Goal: Transaction & Acquisition: Purchase product/service

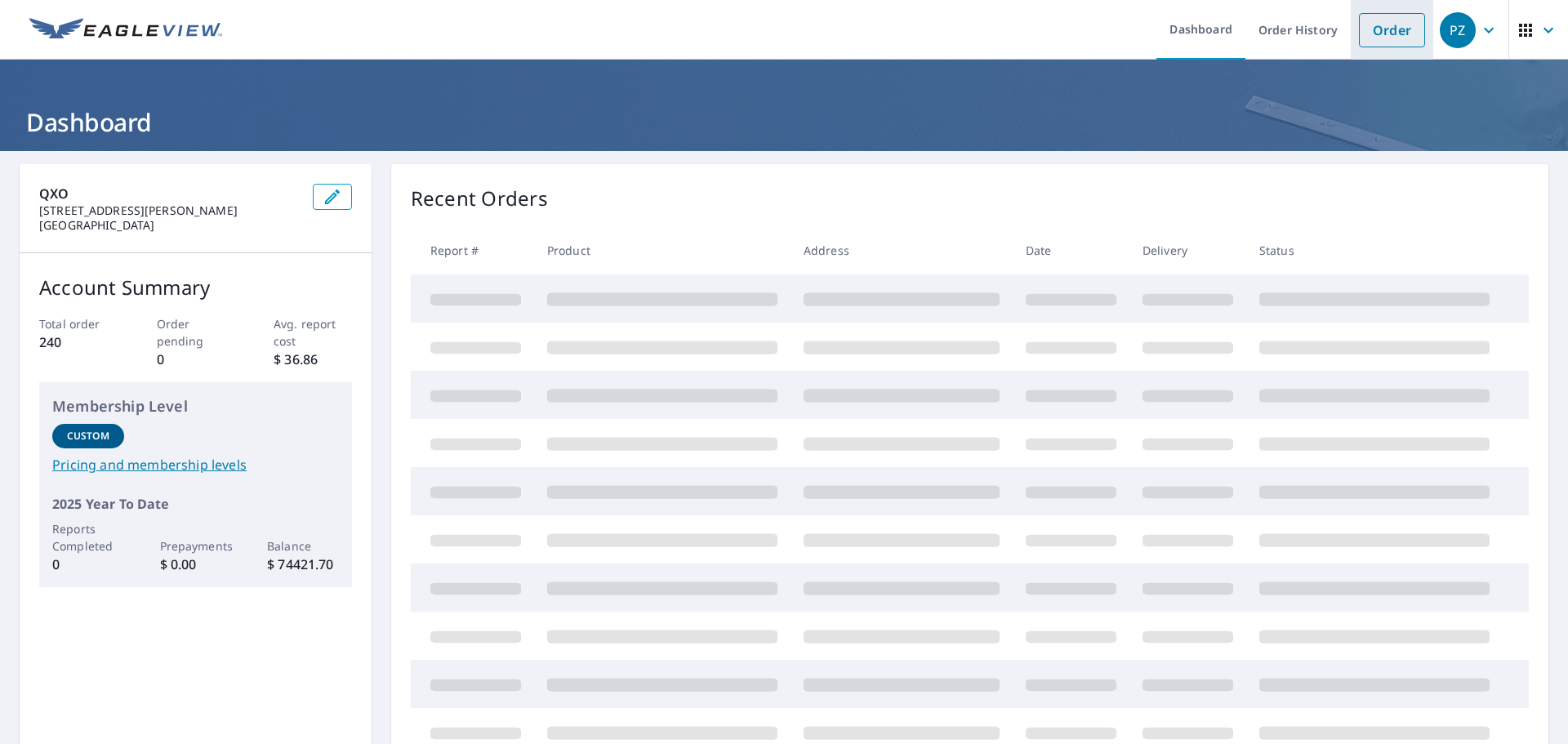
click at [1359, 30] on link "Order" at bounding box center [1391, 30] width 66 height 35
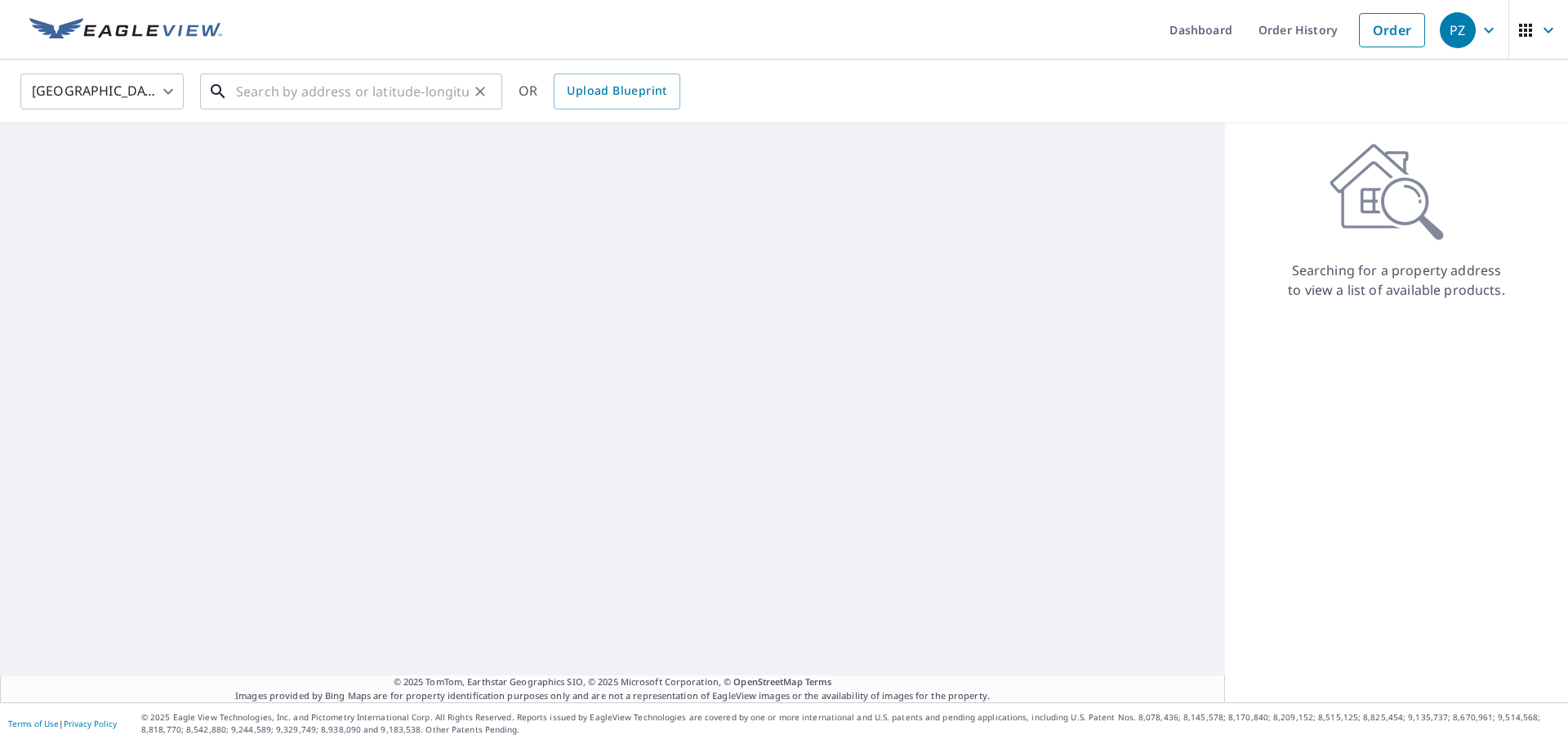
click at [383, 90] on input "text" at bounding box center [352, 91] width 233 height 46
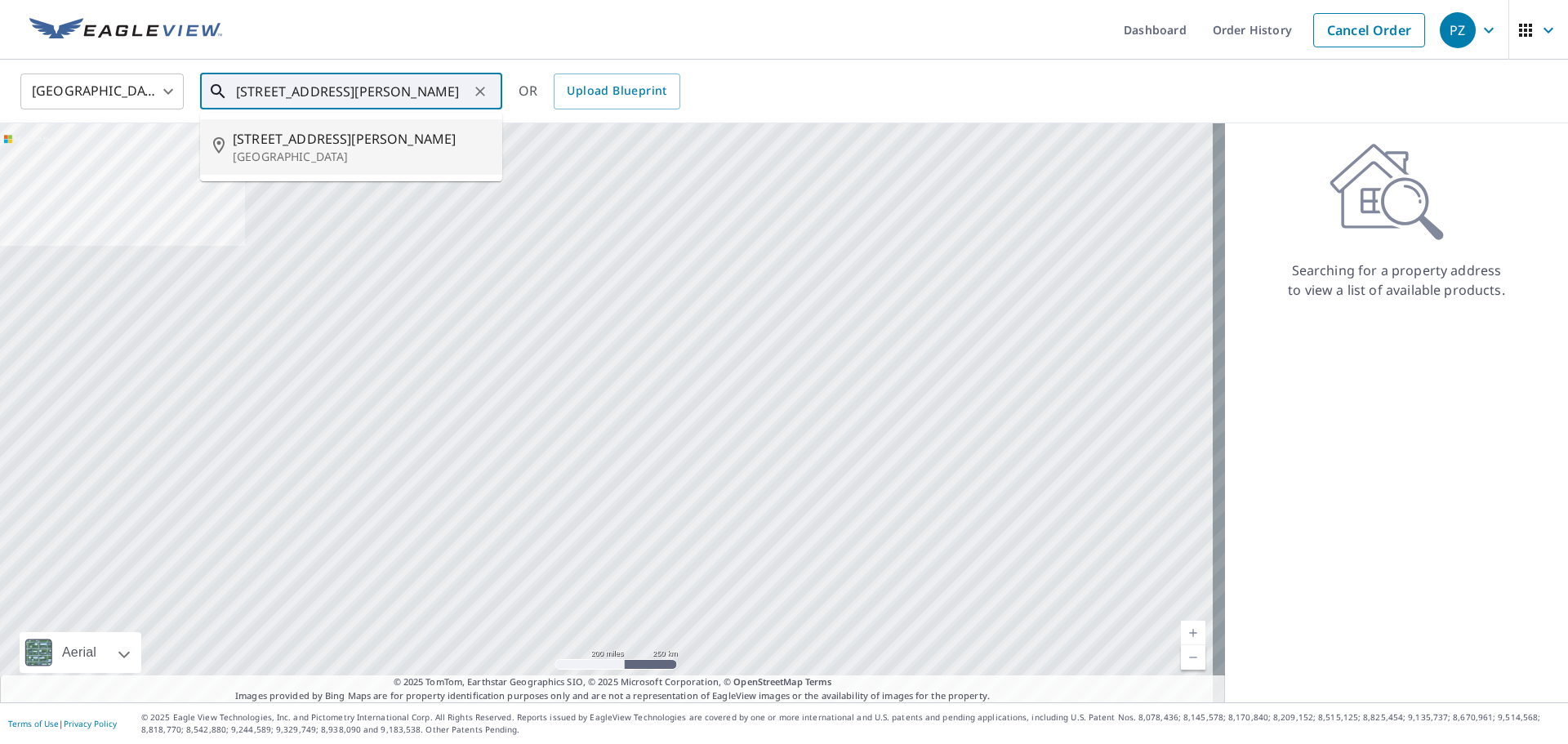
click at [258, 135] on span "143 Kime Ave" at bounding box center [361, 139] width 256 height 20
type input "143 Kime Ave North Babylon, NY 11703"
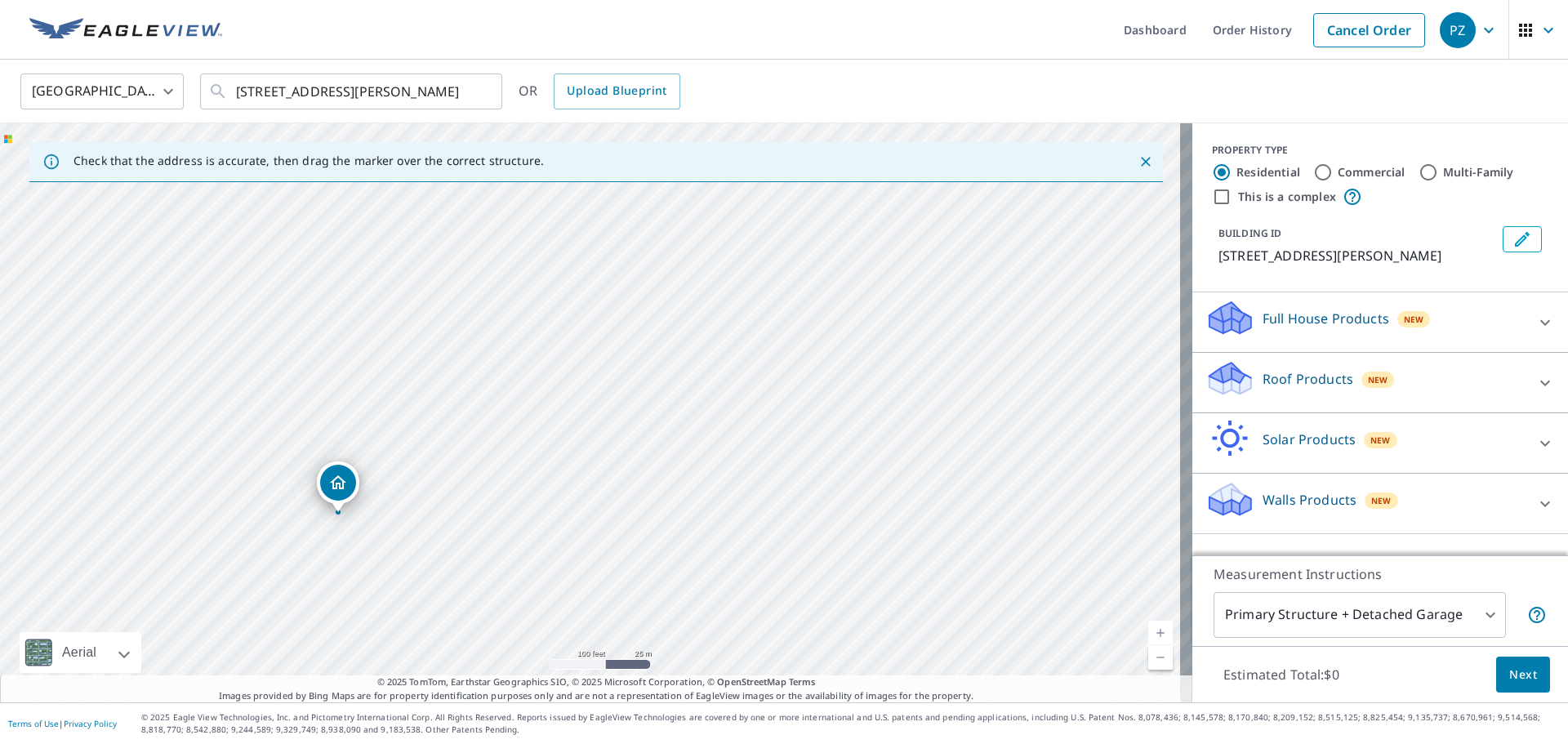
drag, startPoint x: 576, startPoint y: 458, endPoint x: 348, endPoint y: 540, distance: 242.3
click at [343, 543] on div "143 Kime Ave North Babylon, NY 11703" at bounding box center [595, 412] width 1192 height 578
drag, startPoint x: 467, startPoint y: 495, endPoint x: 463, endPoint y: 537, distance: 42.2
click at [463, 537] on div "143 Kime Ave North Babylon, NY 11703" at bounding box center [595, 412] width 1192 height 578
drag, startPoint x: 631, startPoint y: 423, endPoint x: 500, endPoint y: 492, distance: 148.1
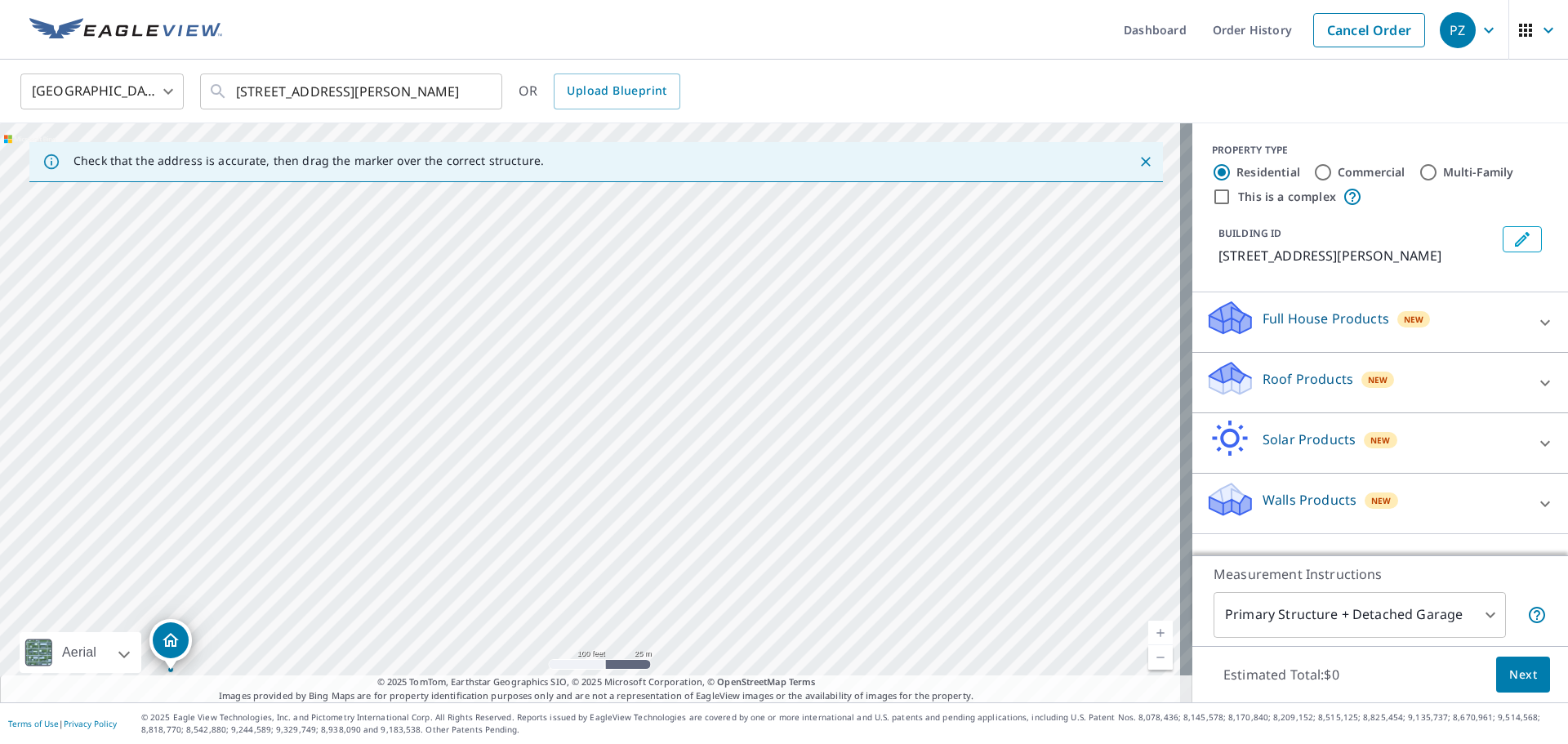
click at [499, 494] on div "143 Kime Ave North Babylon, NY 11703" at bounding box center [595, 412] width 1192 height 578
drag, startPoint x: 537, startPoint y: 458, endPoint x: 486, endPoint y: 609, distance: 159.4
click at [486, 621] on div "143 Kime Ave North Babylon, NY 11703" at bounding box center [595, 412] width 1192 height 578
drag, startPoint x: 495, startPoint y: 558, endPoint x: 518, endPoint y: 512, distance: 51.4
click at [514, 519] on div "143 Kime Ave North Babylon, NY 11703" at bounding box center [595, 412] width 1192 height 578
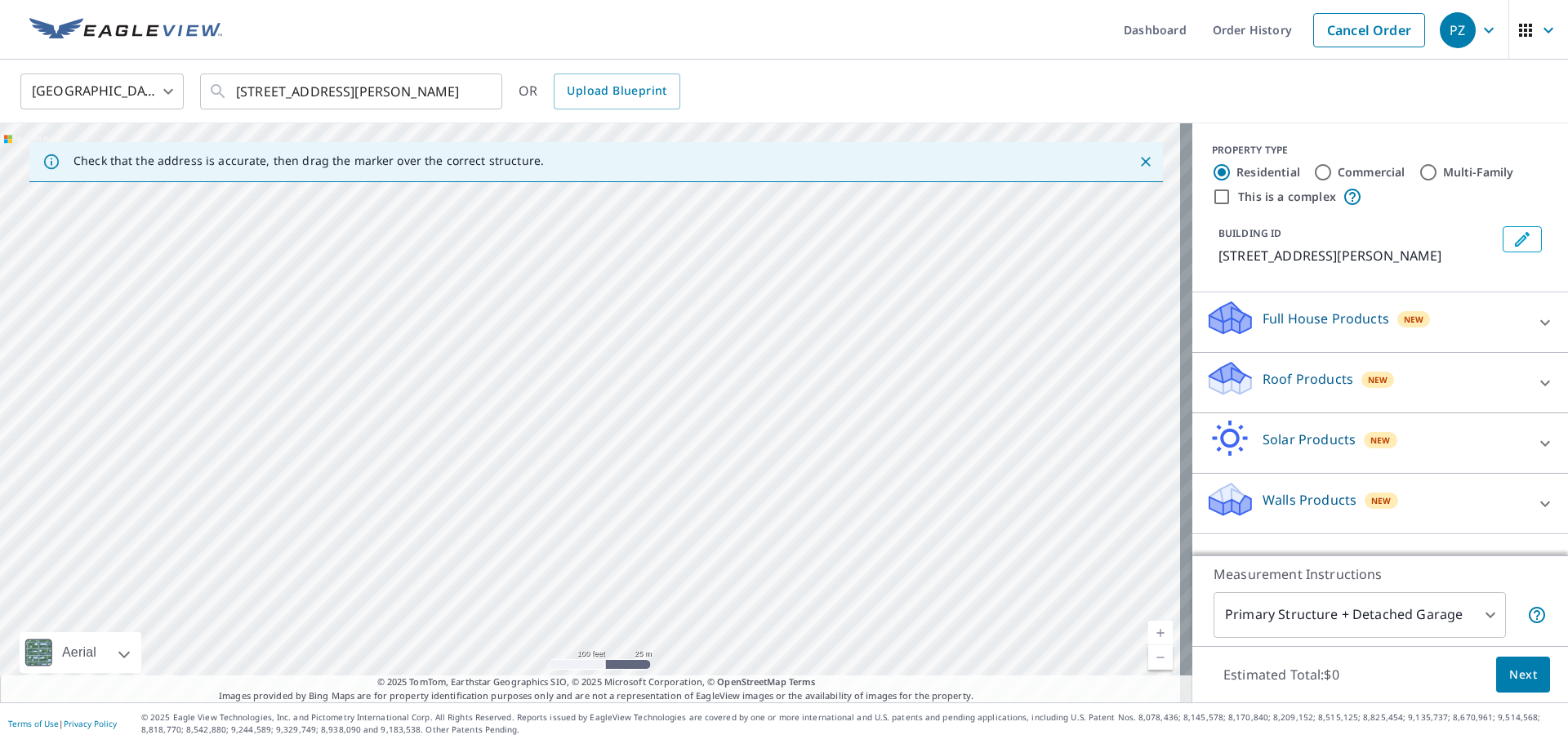
click at [542, 498] on div "143 Kime Ave North Babylon, NY 11703" at bounding box center [595, 412] width 1192 height 578
drag, startPoint x: 531, startPoint y: 446, endPoint x: 587, endPoint y: 309, distance: 148.0
click at [587, 309] on div "143 Kime Ave North Babylon, NY 11703" at bounding box center [595, 412] width 1192 height 578
drag, startPoint x: 570, startPoint y: 394, endPoint x: 587, endPoint y: 349, distance: 48.1
click at [587, 349] on div "143 Kime Ave North Babylon, NY 11703" at bounding box center [595, 412] width 1192 height 578
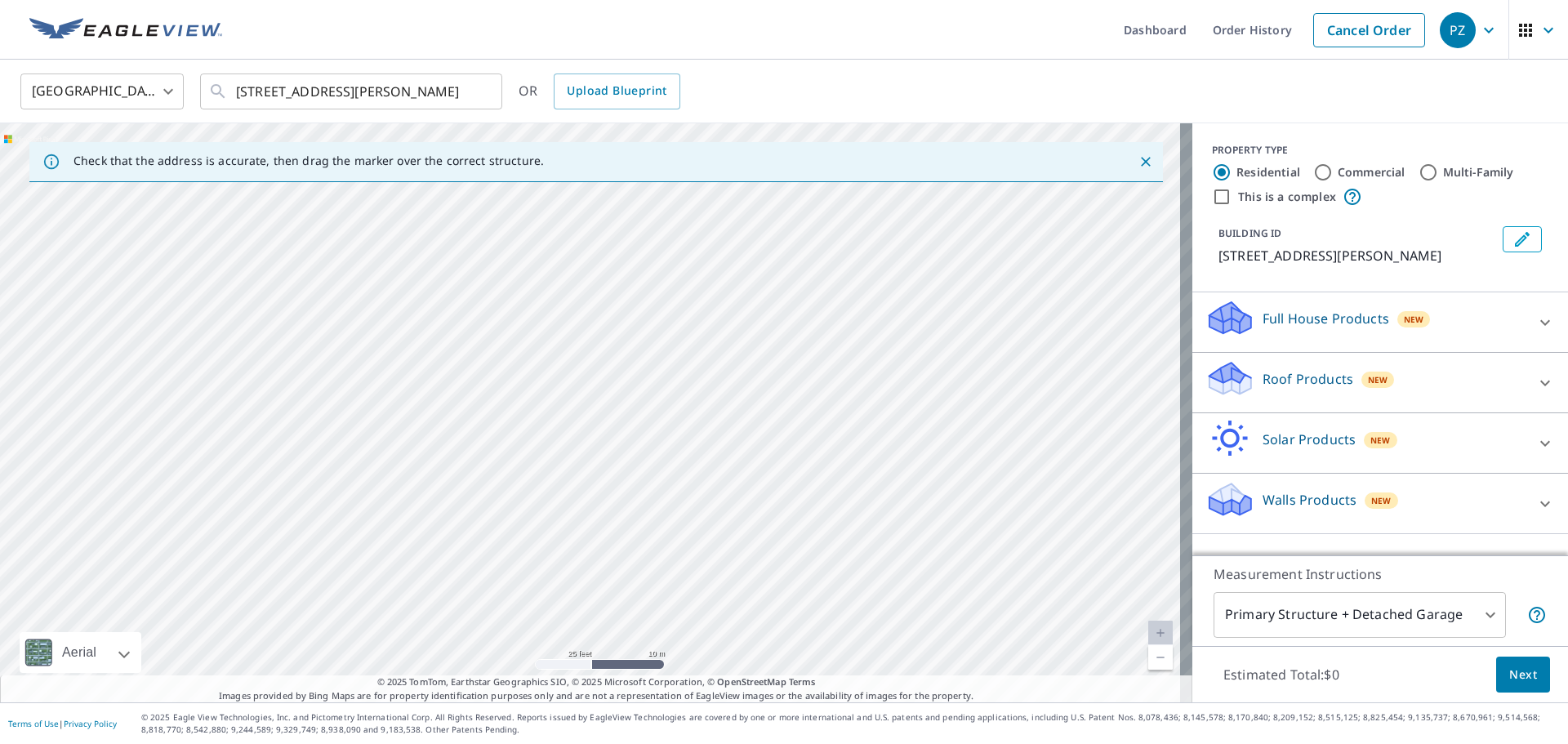
drag, startPoint x: 617, startPoint y: 379, endPoint x: 616, endPoint y: 458, distance: 79.0
click at [616, 458] on div "143 Kime Ave North Babylon, NY 11703" at bounding box center [595, 412] width 1192 height 578
drag, startPoint x: 543, startPoint y: 374, endPoint x: 558, endPoint y: 431, distance: 58.9
click at [556, 432] on div "143 Kime Ave North Babylon, NY 11703" at bounding box center [595, 412] width 1192 height 578
drag, startPoint x: 598, startPoint y: 352, endPoint x: 561, endPoint y: 486, distance: 139.0
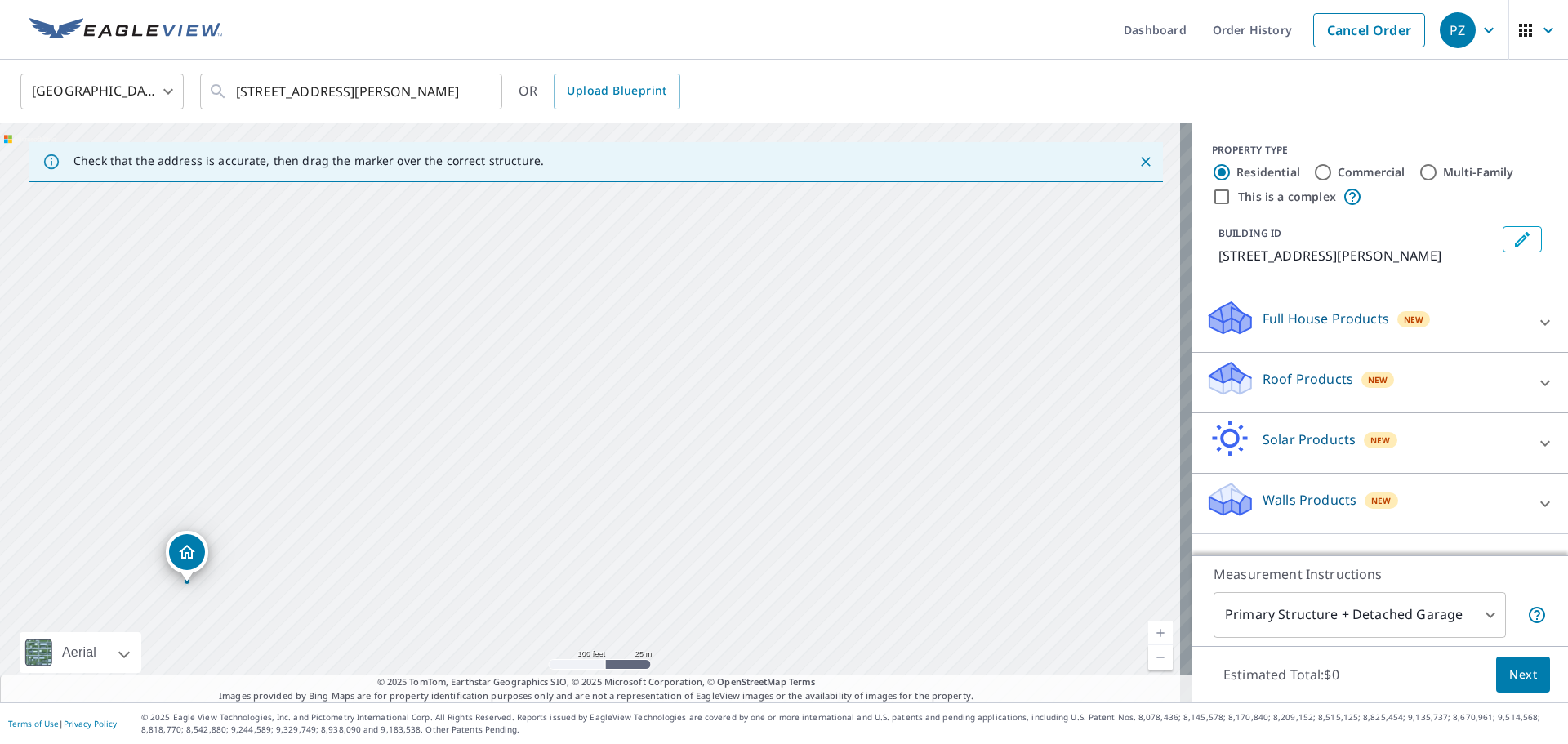
click at [559, 508] on div "143 Kime Ave North Babylon, NY 11703" at bounding box center [595, 412] width 1192 height 578
drag, startPoint x: 594, startPoint y: 359, endPoint x: 593, endPoint y: 385, distance: 26.0
click at [592, 385] on div "143 Kime Ave North Babylon, NY 11703" at bounding box center [595, 412] width 1192 height 578
drag, startPoint x: 597, startPoint y: 355, endPoint x: 571, endPoint y: 448, distance: 96.6
click at [571, 448] on div "143 Kime Ave North Babylon, NY 11703" at bounding box center [595, 412] width 1192 height 578
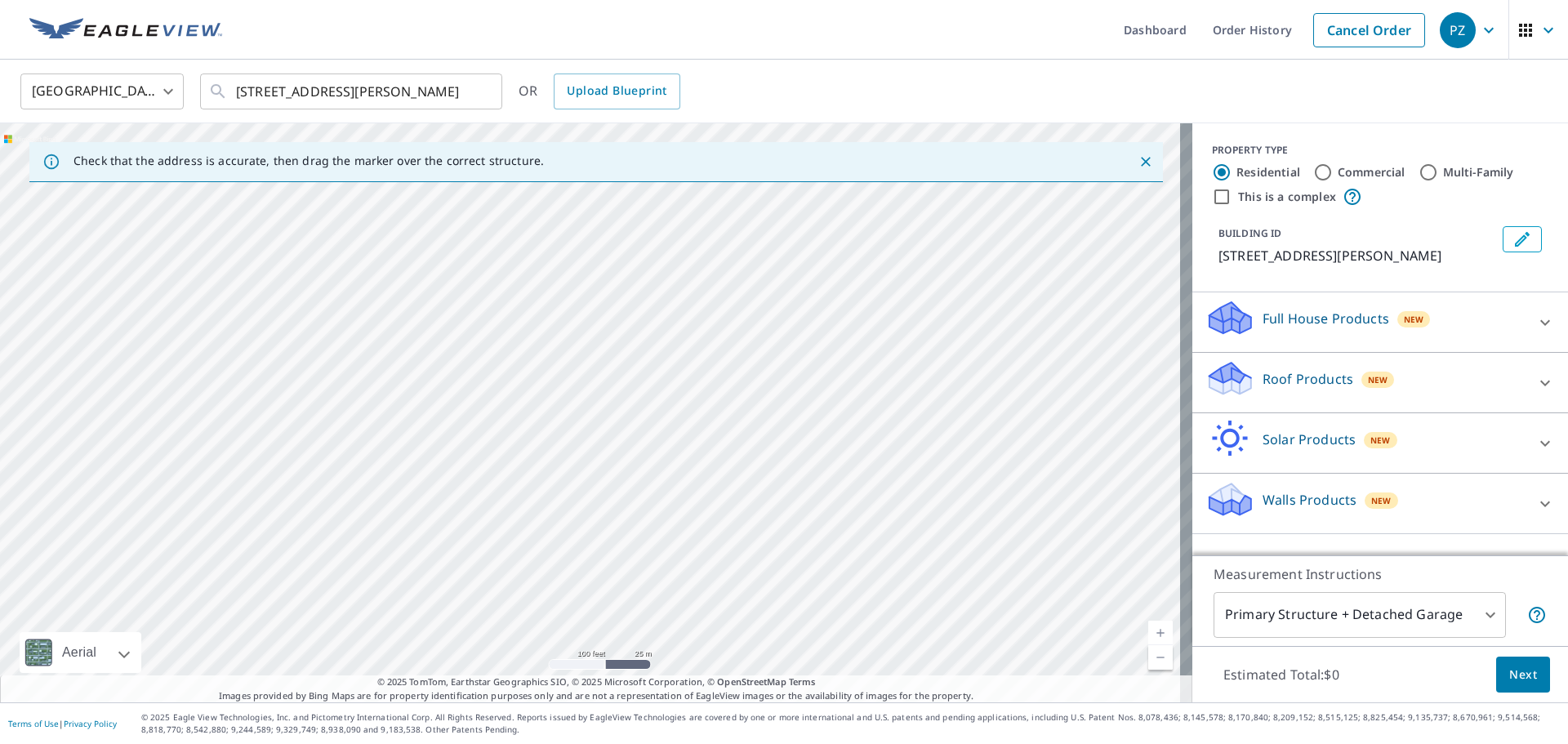
drag, startPoint x: 588, startPoint y: 392, endPoint x: 568, endPoint y: 466, distance: 76.7
click at [568, 466] on div "143 Kime Ave North Babylon, NY 11703" at bounding box center [595, 412] width 1192 height 578
drag, startPoint x: 566, startPoint y: 460, endPoint x: 562, endPoint y: 489, distance: 29.3
click at [561, 489] on div "143 Kime Ave North Babylon, NY 11703" at bounding box center [595, 412] width 1192 height 578
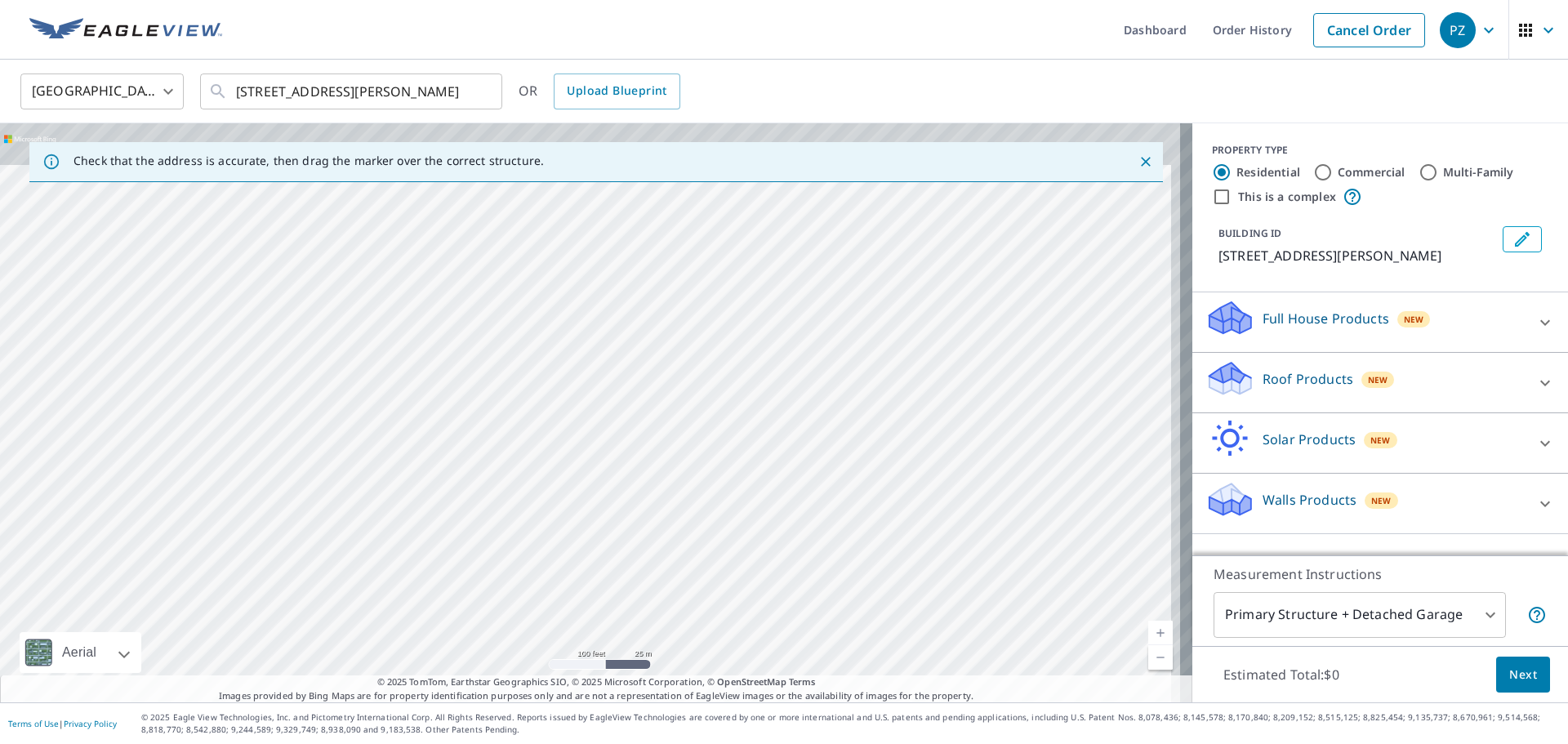
drag, startPoint x: 588, startPoint y: 390, endPoint x: 565, endPoint y: 475, distance: 88.1
click at [565, 475] on div "143 Kime Ave North Babylon, NY 11703" at bounding box center [595, 412] width 1192 height 578
drag, startPoint x: 606, startPoint y: 351, endPoint x: 604, endPoint y: 414, distance: 63.0
click at [604, 414] on div "143 Kime Ave North Babylon, NY 11703" at bounding box center [595, 412] width 1192 height 578
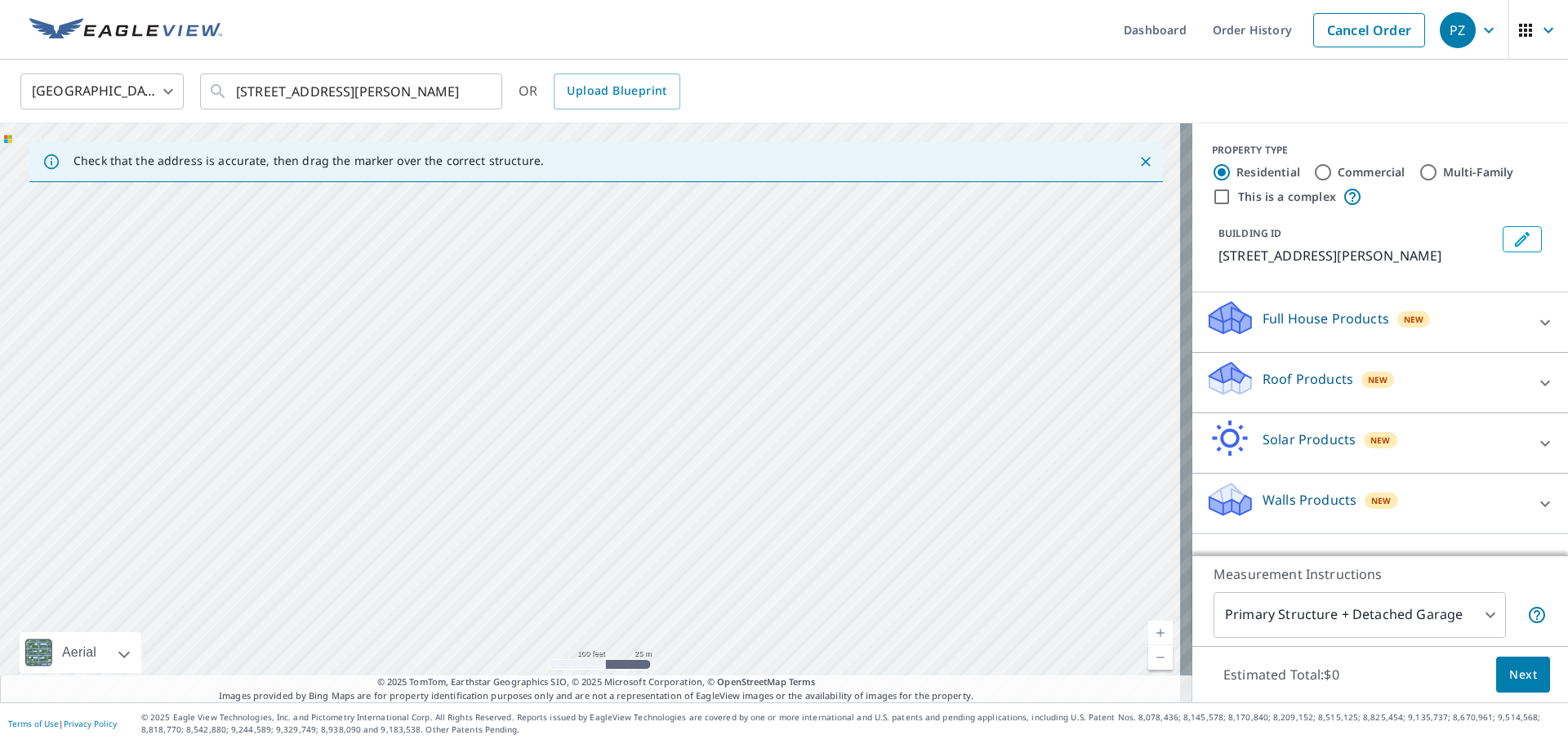
drag, startPoint x: 599, startPoint y: 404, endPoint x: 619, endPoint y: 302, distance: 103.9
click at [619, 302] on div "143 Kime Ave North Babylon, NY 11703" at bounding box center [595, 412] width 1192 height 578
click at [615, 244] on div "143 Kime Ave North Babylon, NY 11703" at bounding box center [595, 412] width 1192 height 578
drag, startPoint x: 606, startPoint y: 306, endPoint x: 622, endPoint y: 253, distance: 55.4
click at [613, 279] on div "143 Kime Ave North Babylon, NY 11703" at bounding box center [595, 412] width 1192 height 578
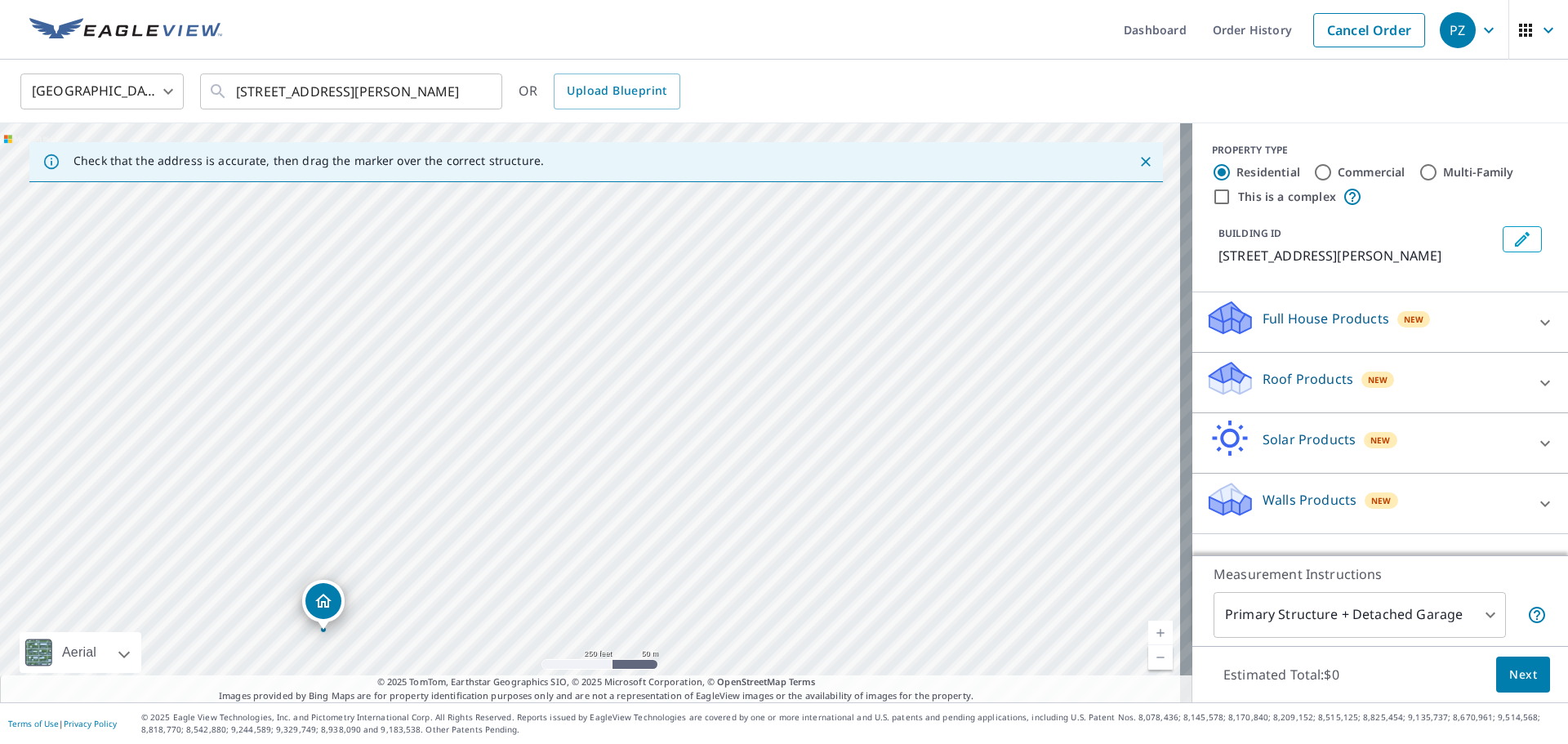
click at [1307, 384] on p "Roof Products" at bounding box center [1307, 379] width 90 height 20
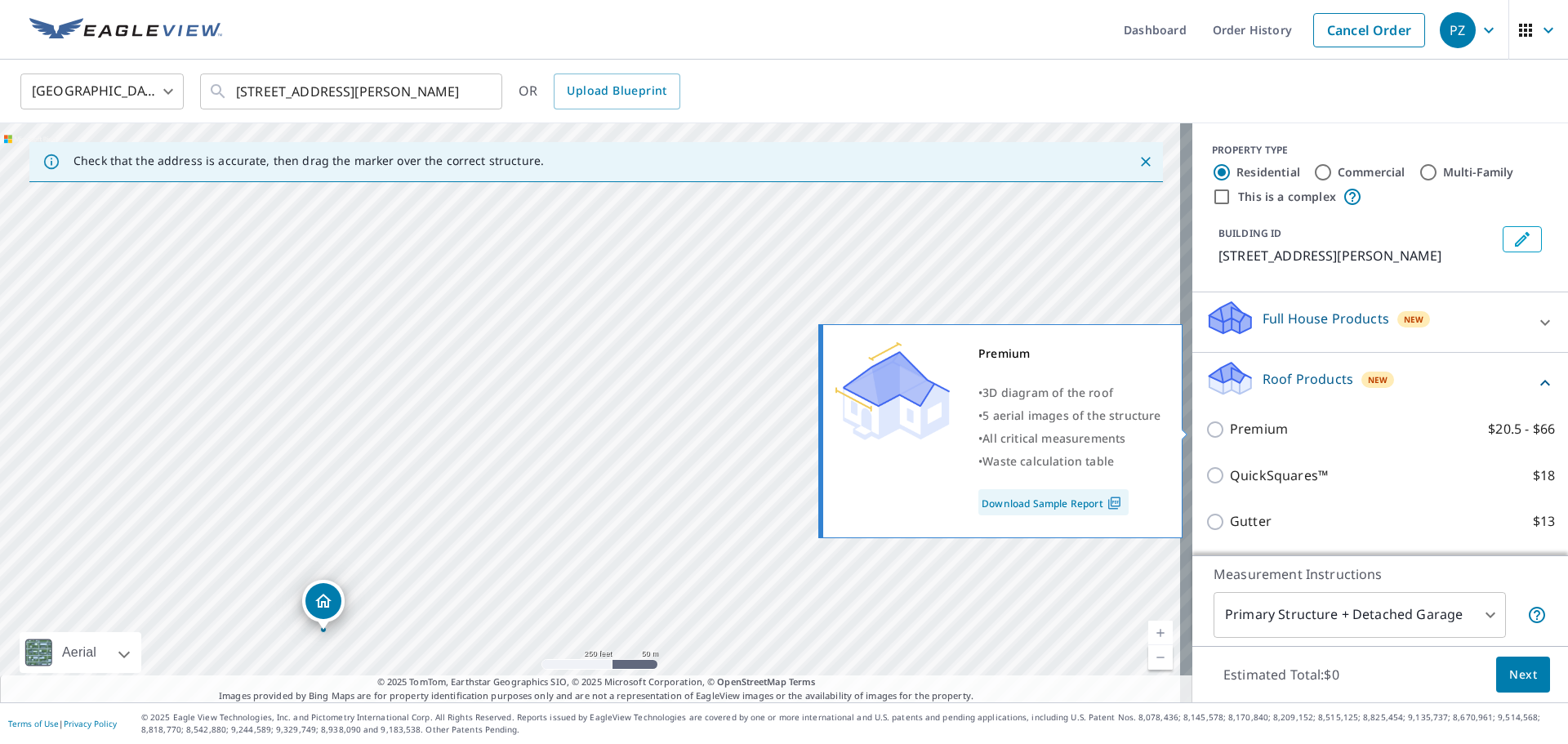
drag, startPoint x: 1202, startPoint y: 429, endPoint x: 1211, endPoint y: 433, distance: 9.8
click at [1206, 429] on input "Premium $20.5 - $66" at bounding box center [1218, 430] width 25 height 20
checkbox input "true"
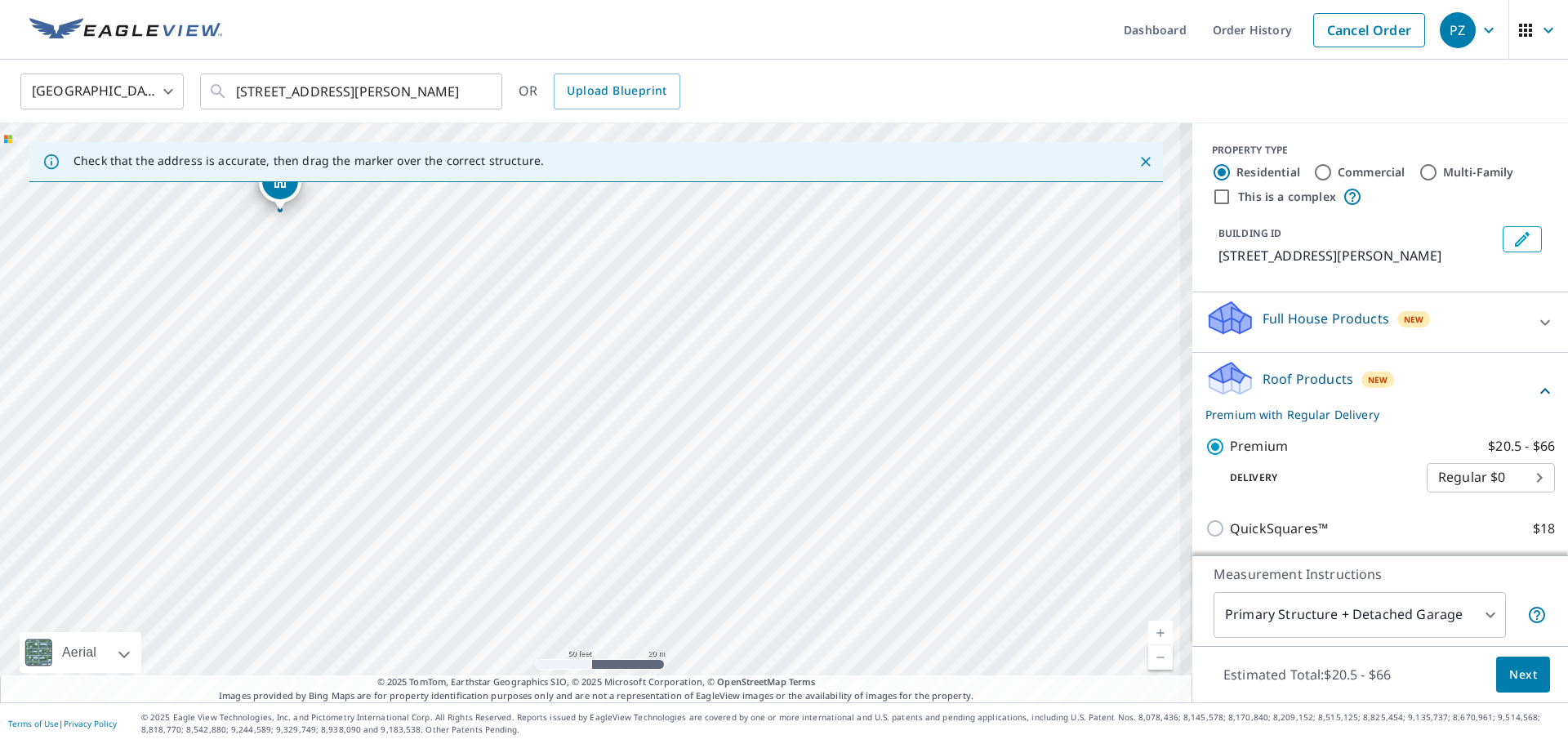
drag, startPoint x: 586, startPoint y: 422, endPoint x: 794, endPoint y: 504, distance: 223.6
click at [791, 505] on div "143 Kime Ave North Babylon, NY 11703" at bounding box center [595, 412] width 1192 height 578
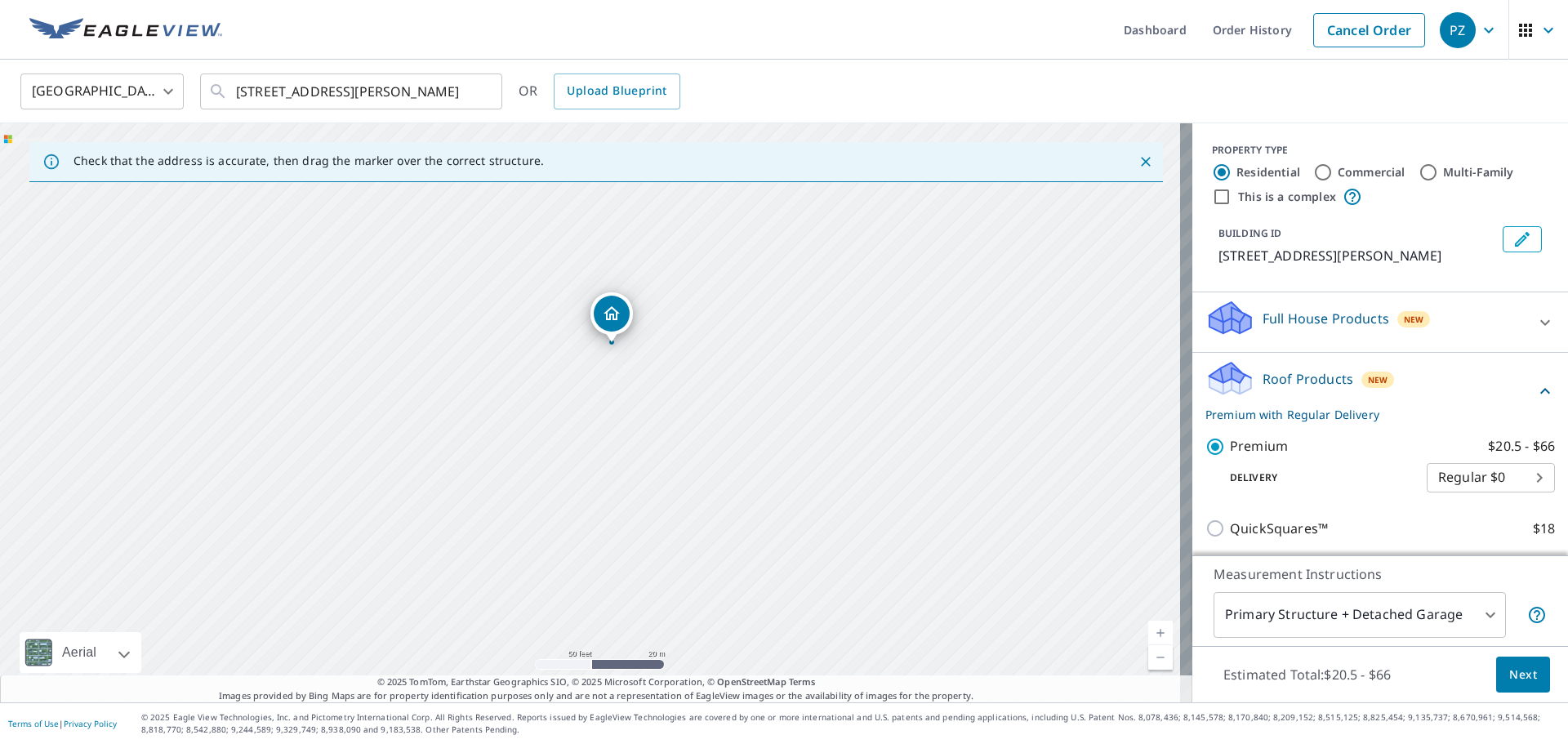
drag, startPoint x: 751, startPoint y: 440, endPoint x: 856, endPoint y: 452, distance: 105.7
click at [856, 454] on div "143 Kime Ave North Babylon, NY 11703" at bounding box center [595, 412] width 1192 height 578
drag, startPoint x: 689, startPoint y: 376, endPoint x: 694, endPoint y: 388, distance: 13.0
click at [699, 397] on div "143 Kime Ave North Babylon, NY 11703" at bounding box center [595, 412] width 1192 height 578
click at [724, 431] on div "143 Kime Ave North Babylon, NY 11703" at bounding box center [595, 412] width 1192 height 578
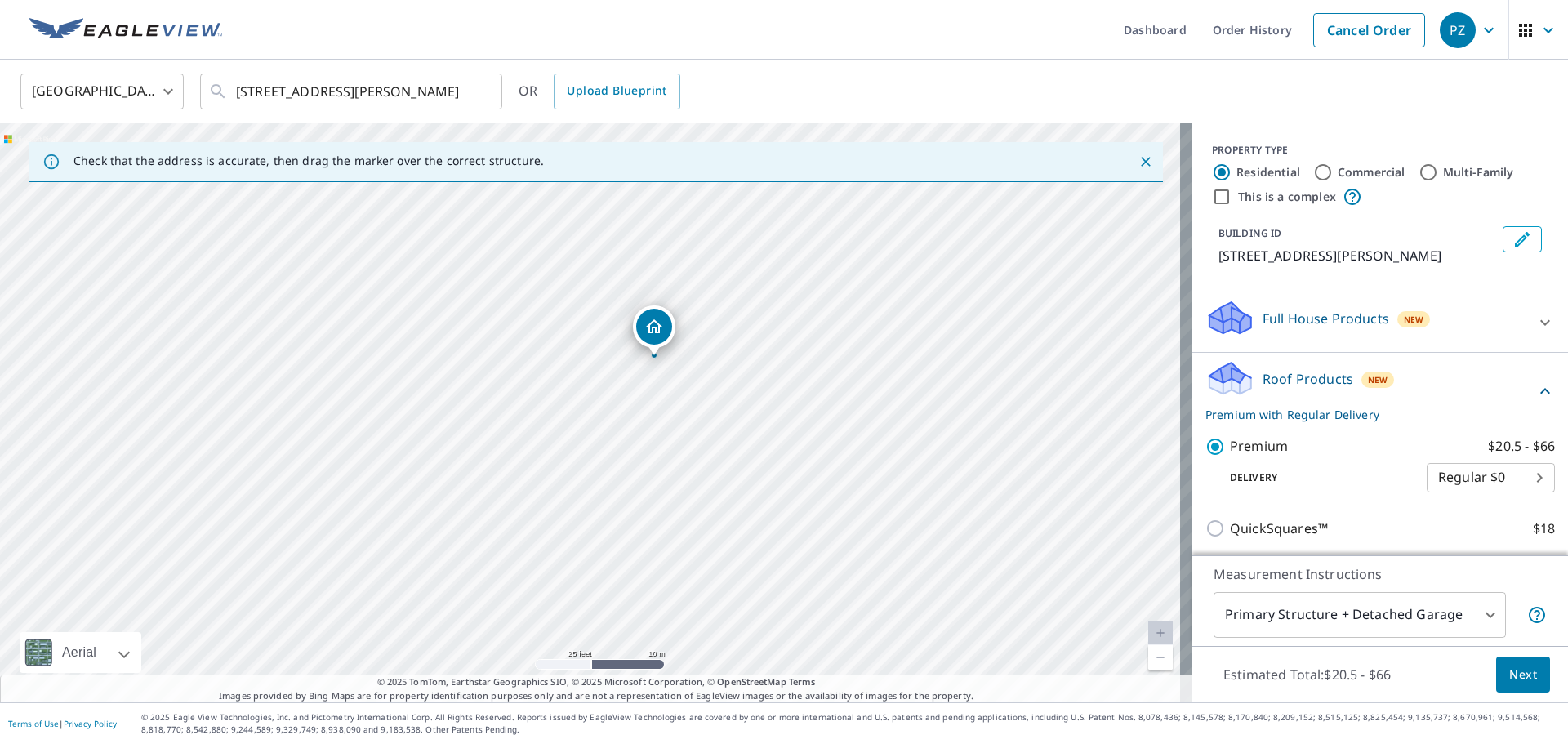
click at [1519, 673] on span "Next" at bounding box center [1523, 675] width 28 height 21
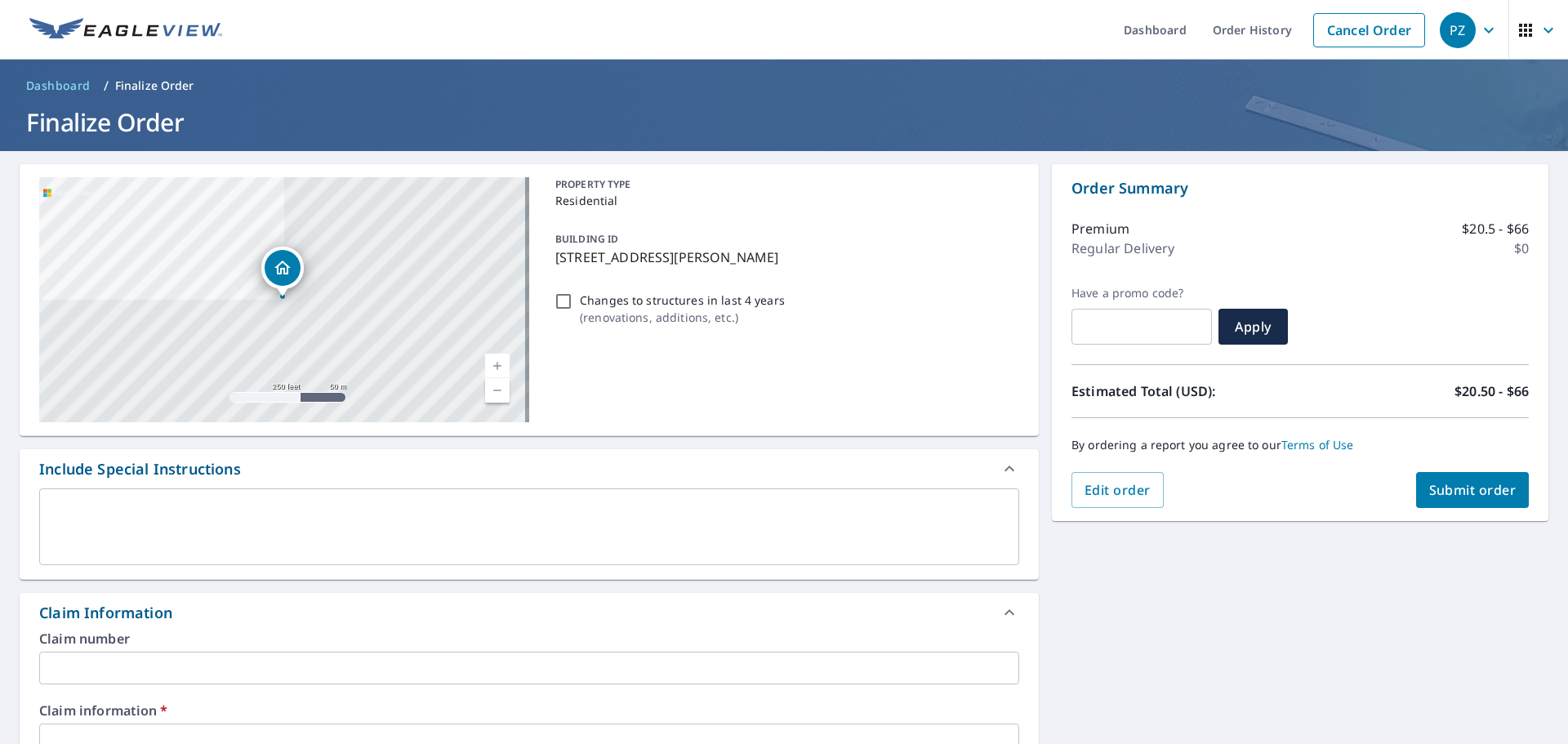
click at [1430, 485] on span "Submit order" at bounding box center [1473, 490] width 87 height 18
checkbox input "true"
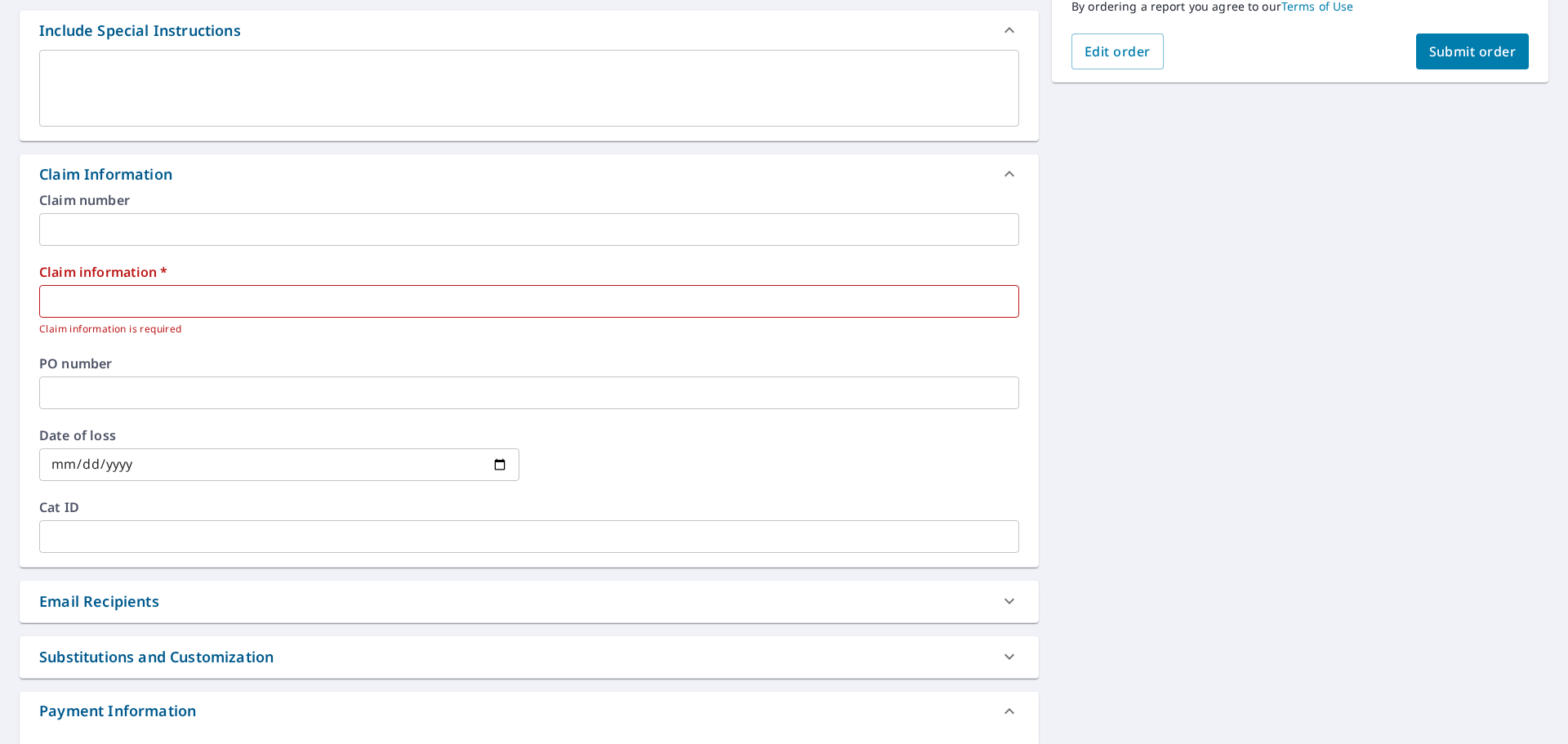
scroll to position [326, 0]
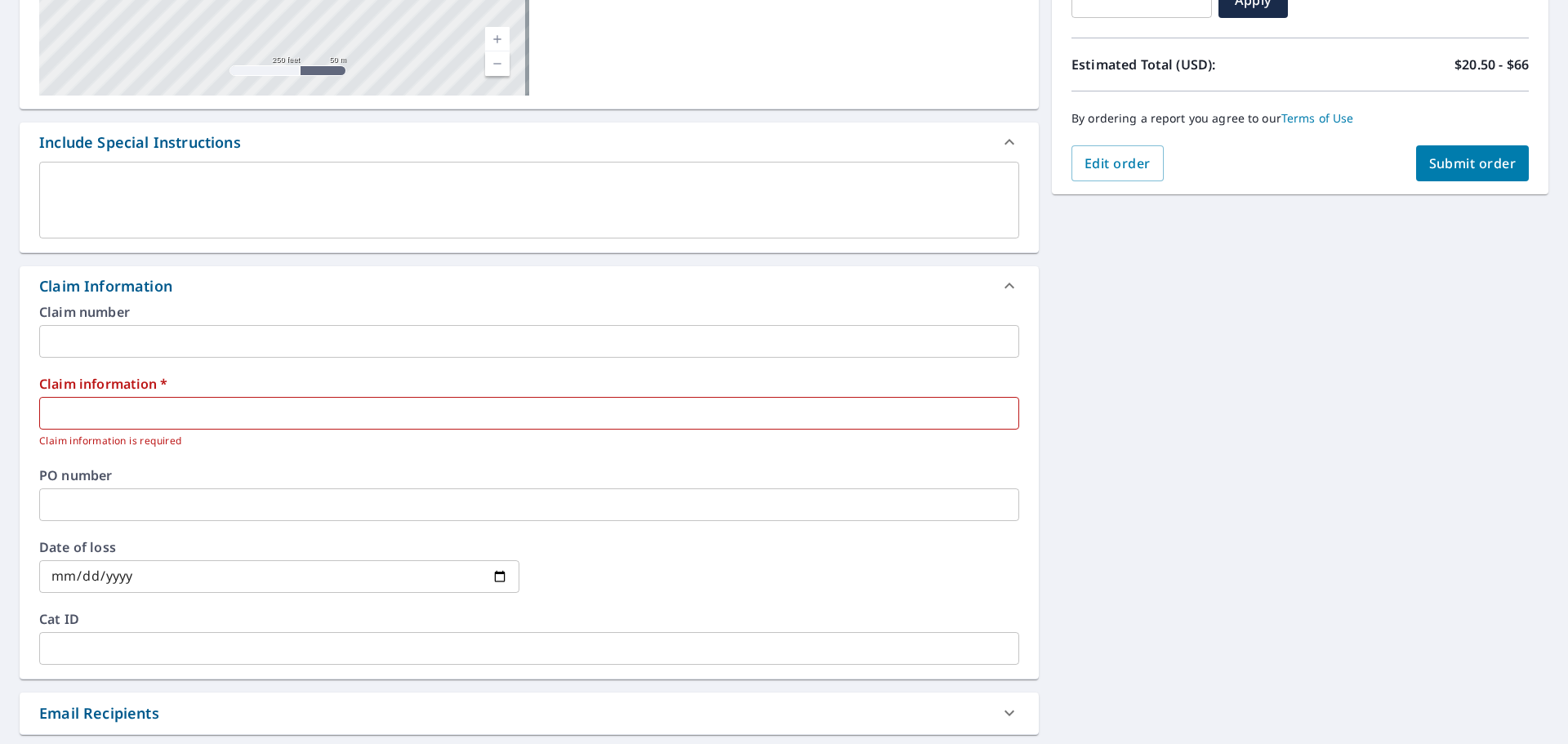
click at [133, 413] on input "text" at bounding box center [528, 413] width 980 height 33
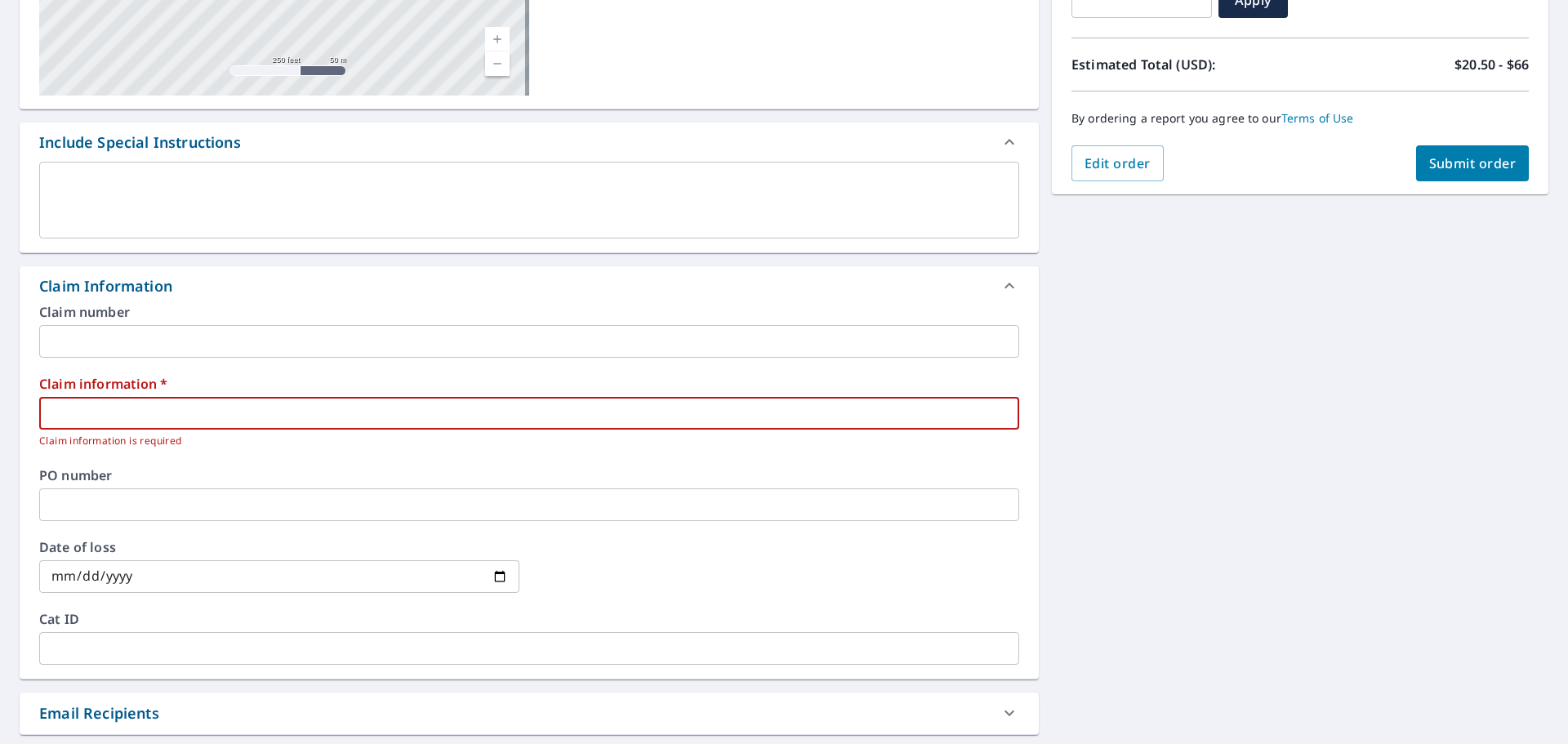
type input "433471"
click at [1462, 159] on span "Submit order" at bounding box center [1473, 164] width 87 height 18
checkbox input "true"
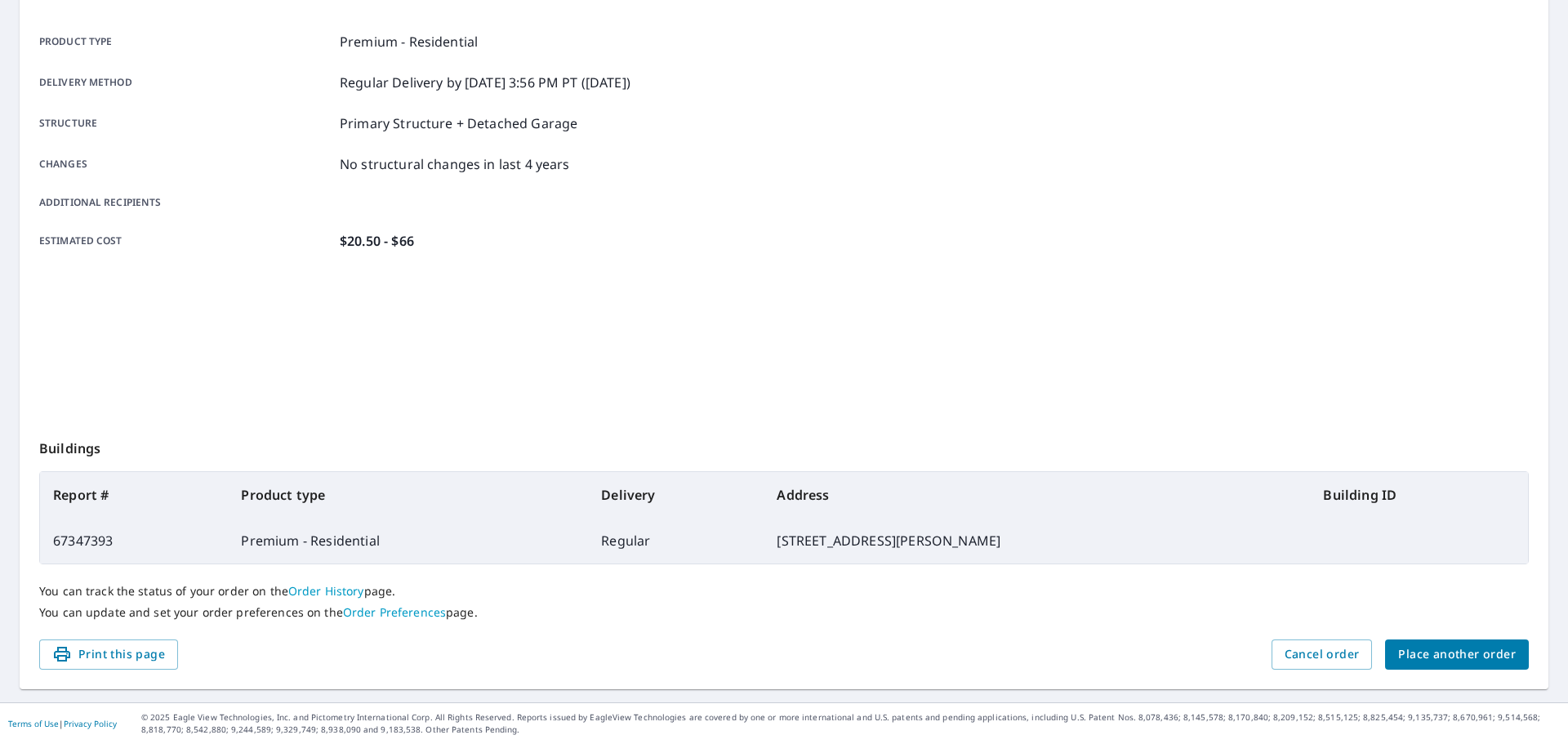
scroll to position [217, 0]
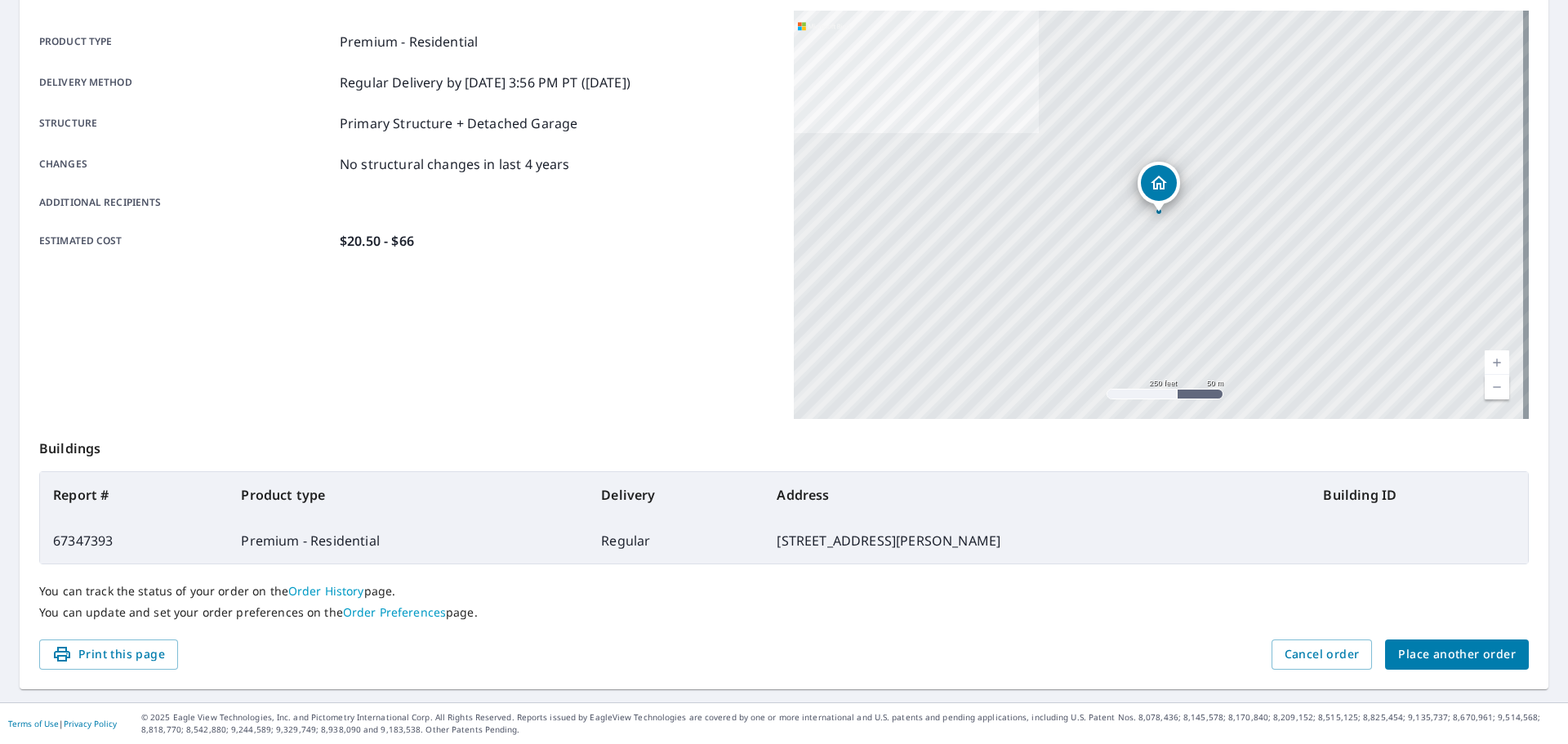
click at [1418, 663] on span "Place another order" at bounding box center [1457, 654] width 117 height 21
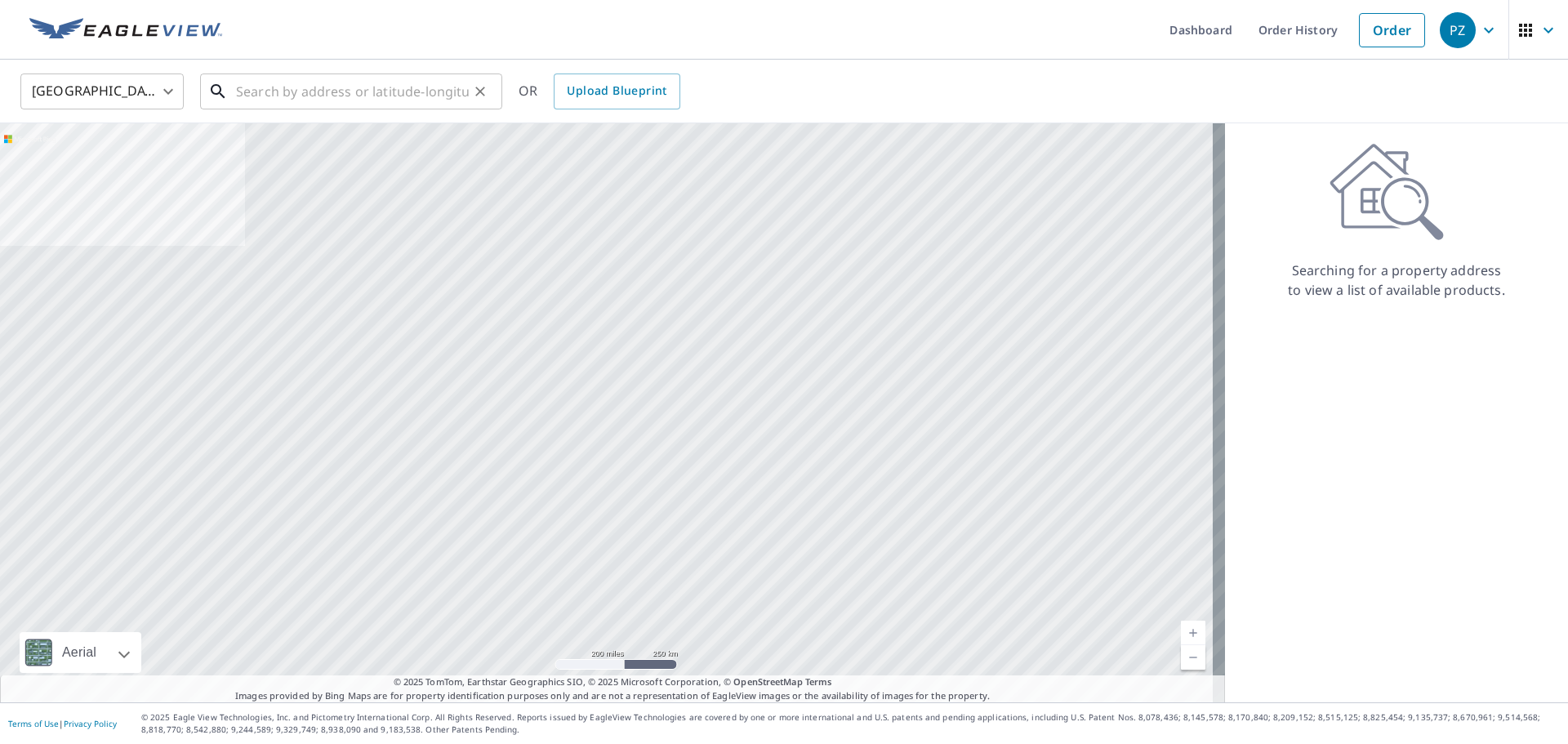
click at [377, 102] on input "text" at bounding box center [352, 91] width 233 height 46
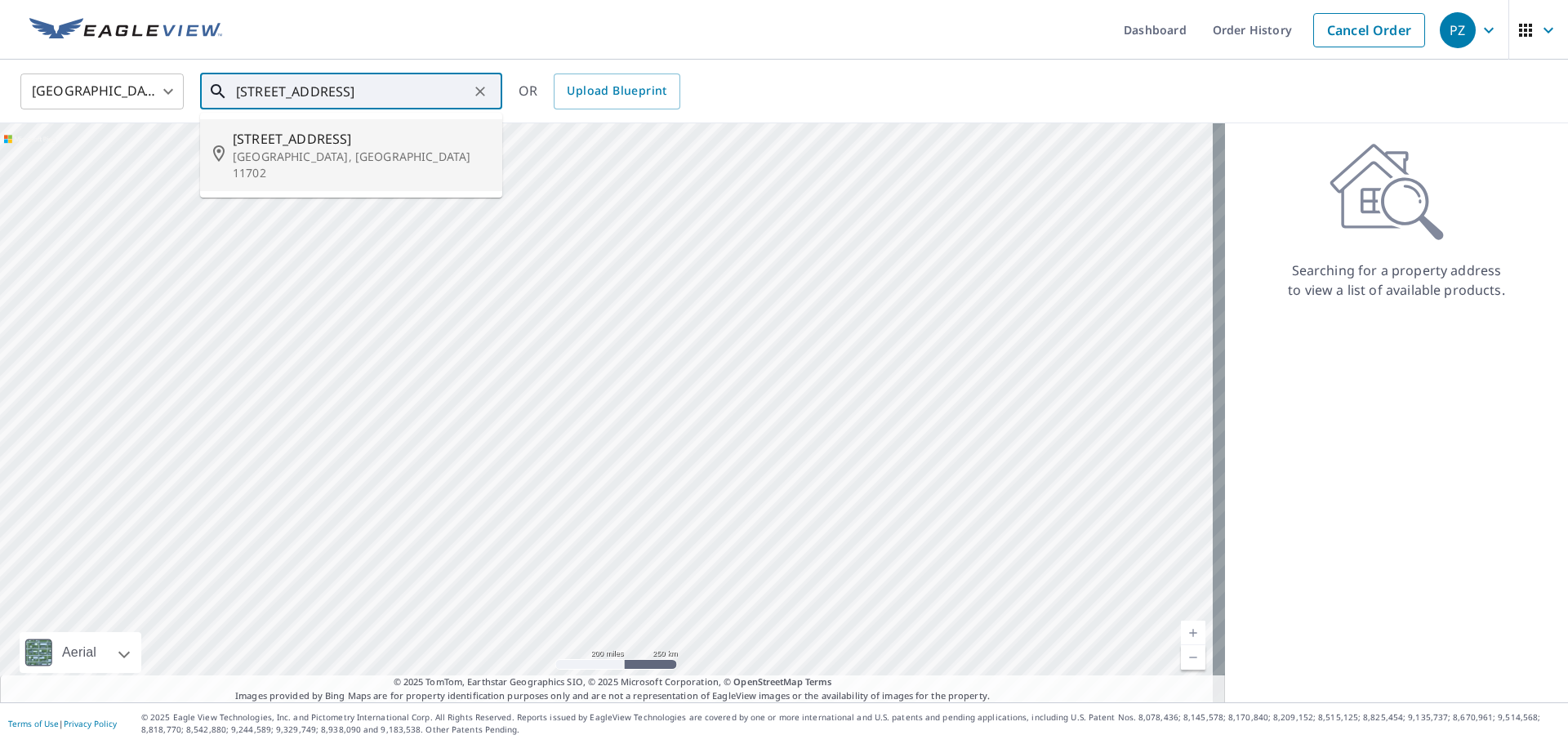
click at [364, 152] on p "Babylon, NY 11702" at bounding box center [361, 165] width 256 height 33
type input "72 Cameron Ave Babylon, NY 11702"
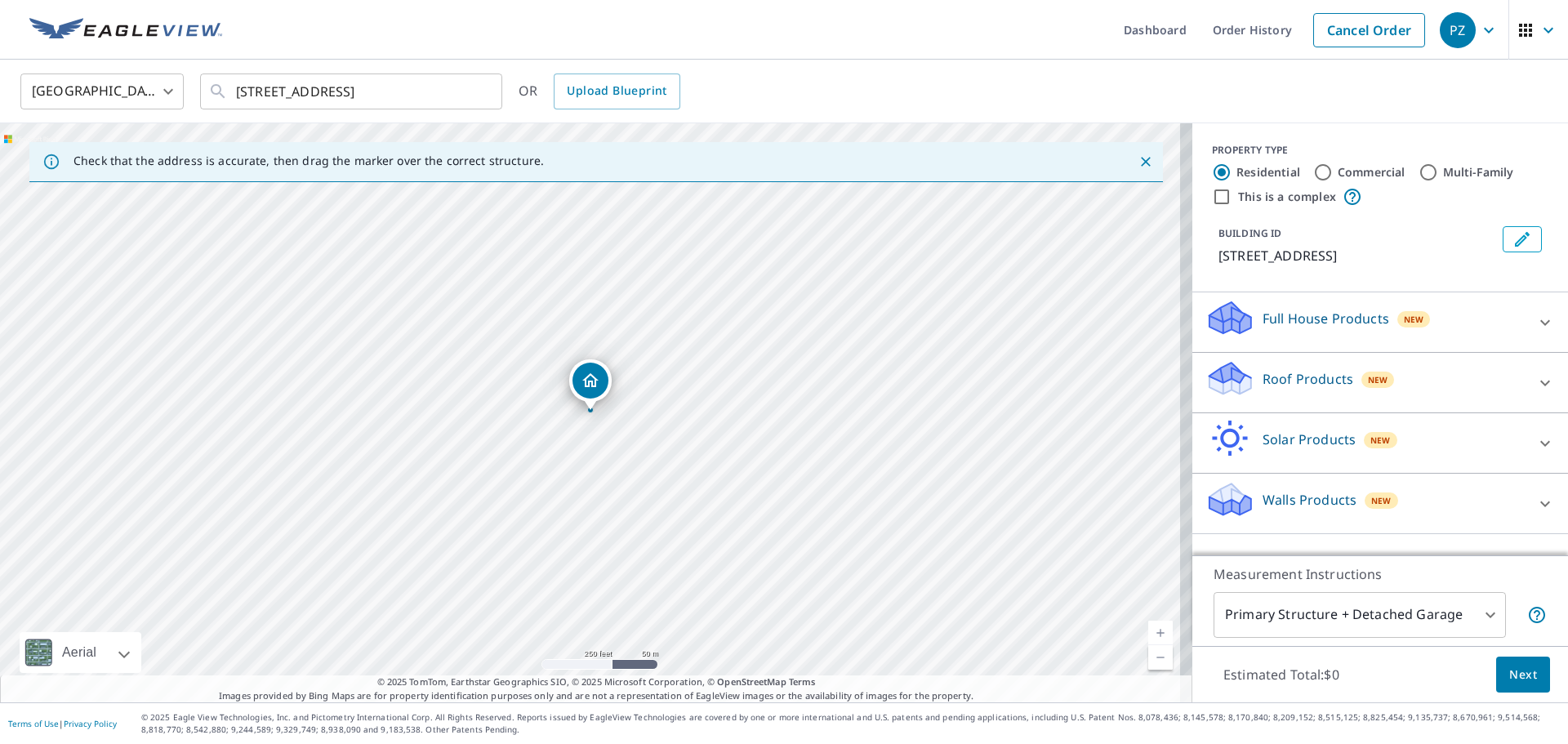
click at [1274, 386] on p "Roof Products" at bounding box center [1307, 379] width 90 height 20
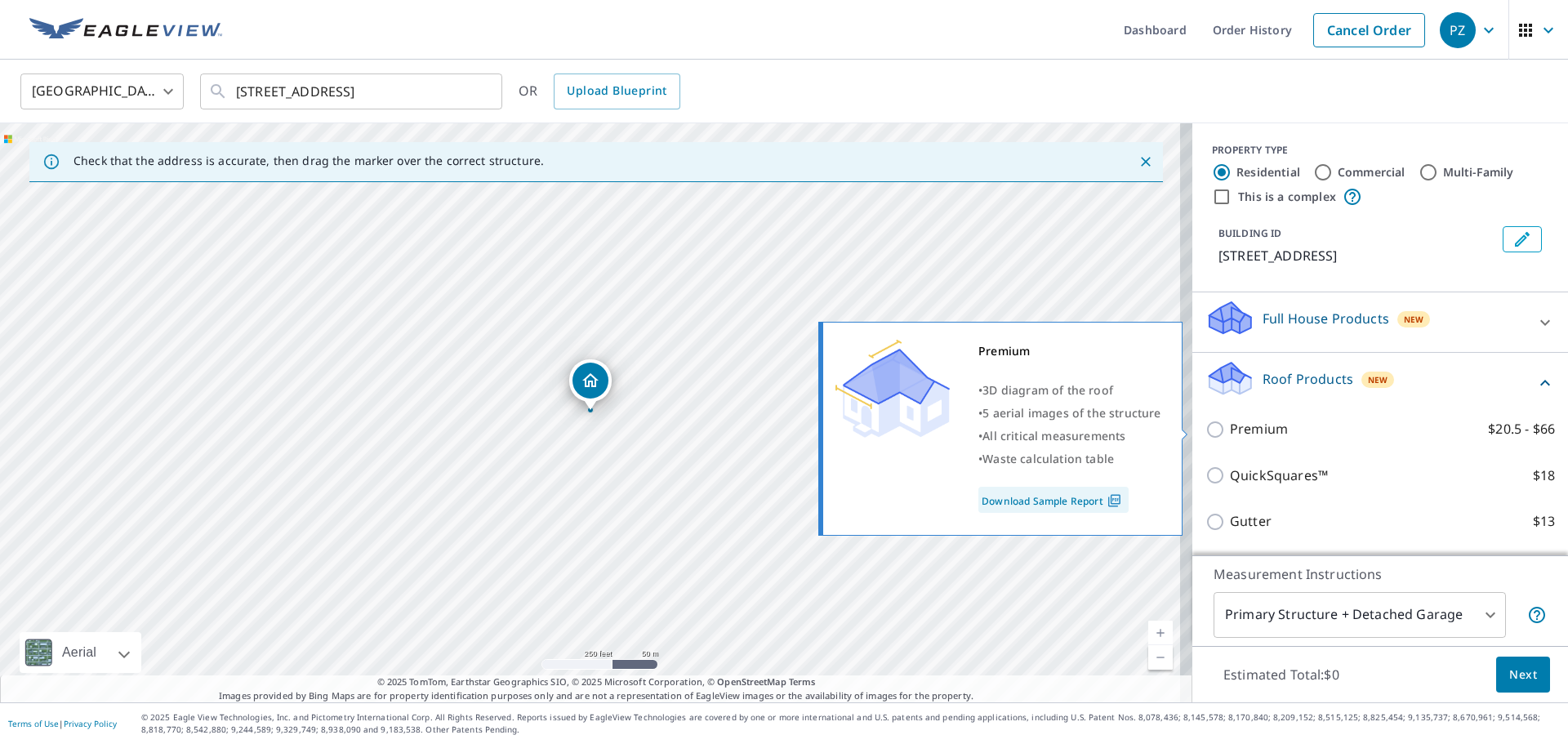
click at [1241, 431] on p "Premium" at bounding box center [1258, 429] width 58 height 21
click at [1230, 431] on input "Premium $20.5 - $66" at bounding box center [1218, 430] width 25 height 20
checkbox input "true"
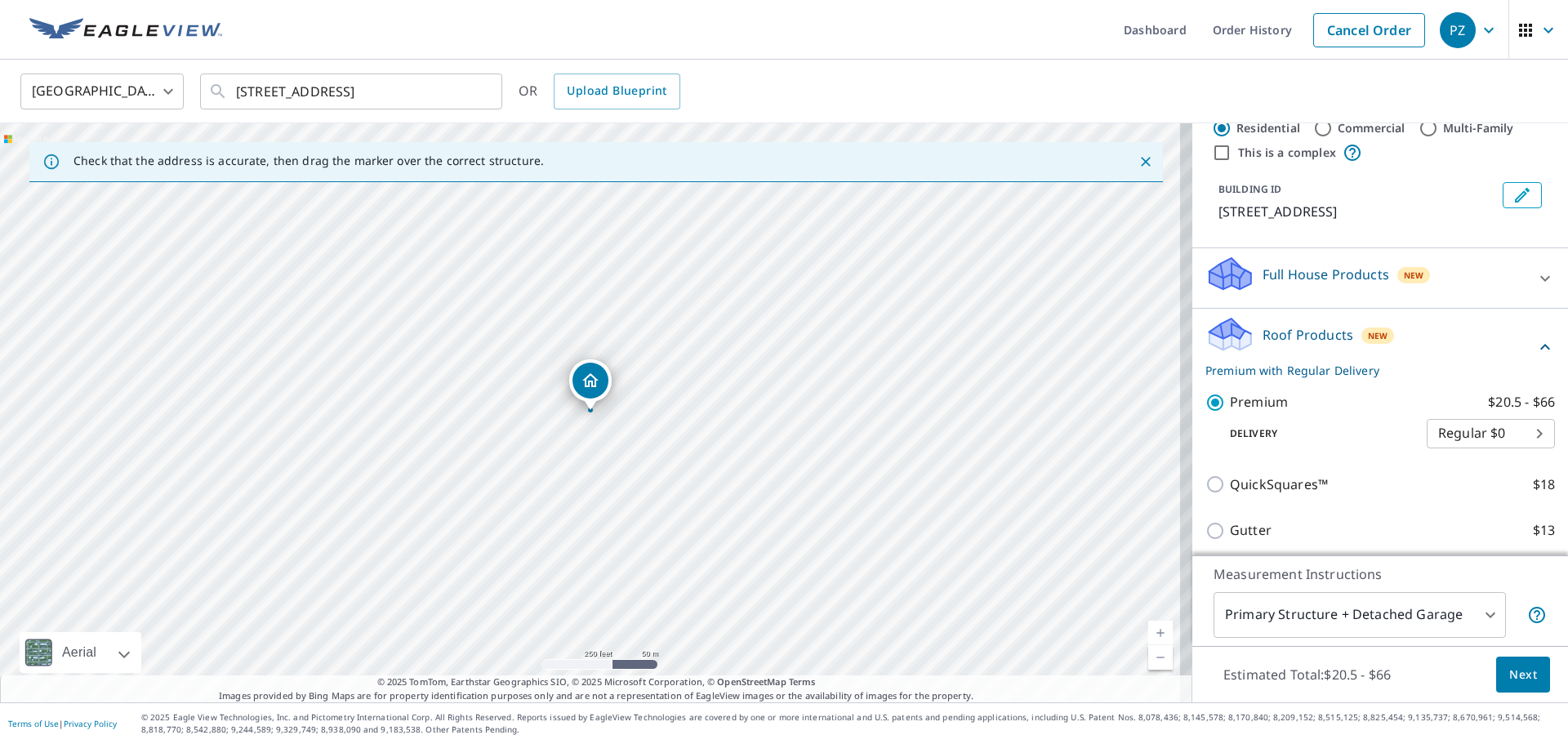
scroll to position [81, 0]
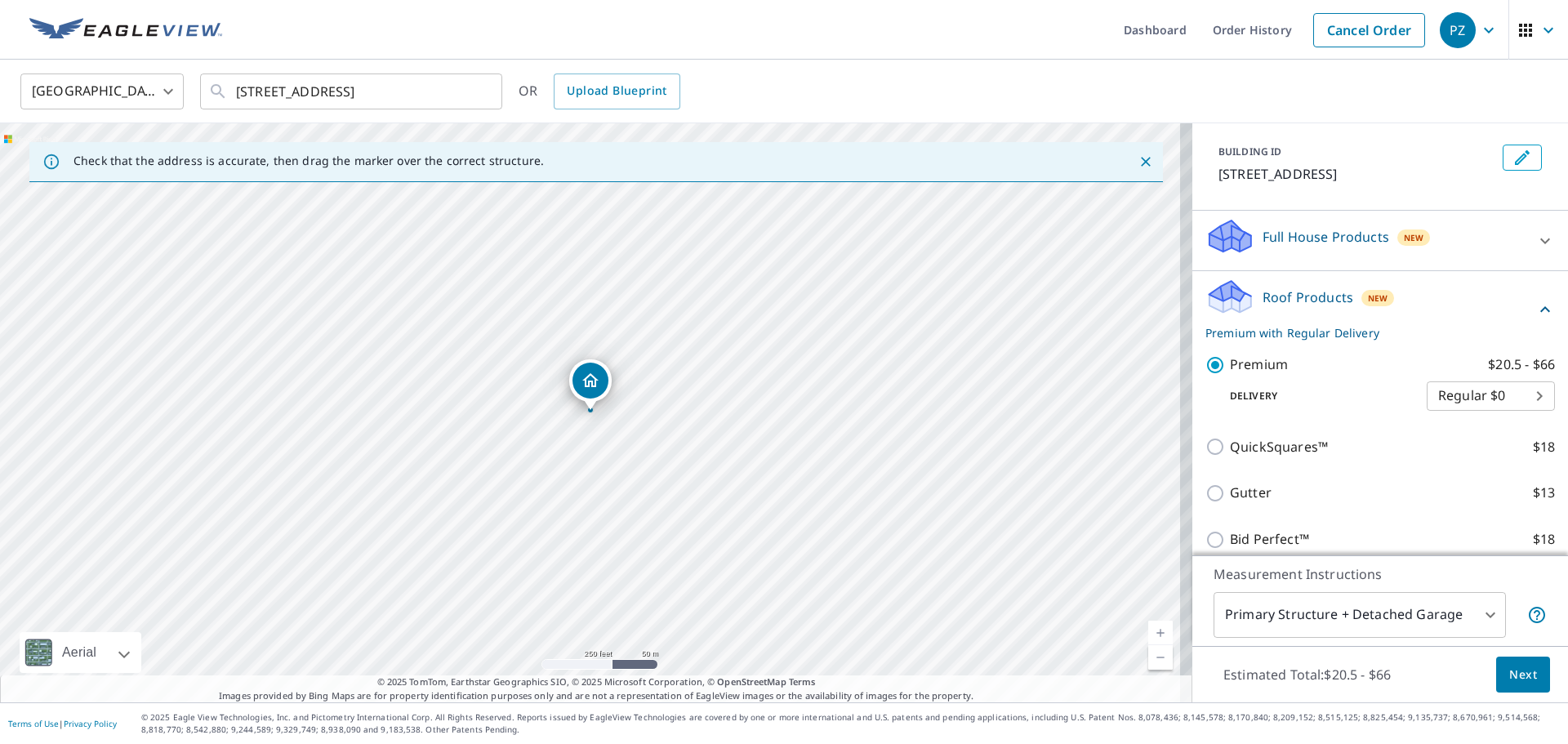
click at [1518, 670] on span "Next" at bounding box center [1523, 675] width 28 height 21
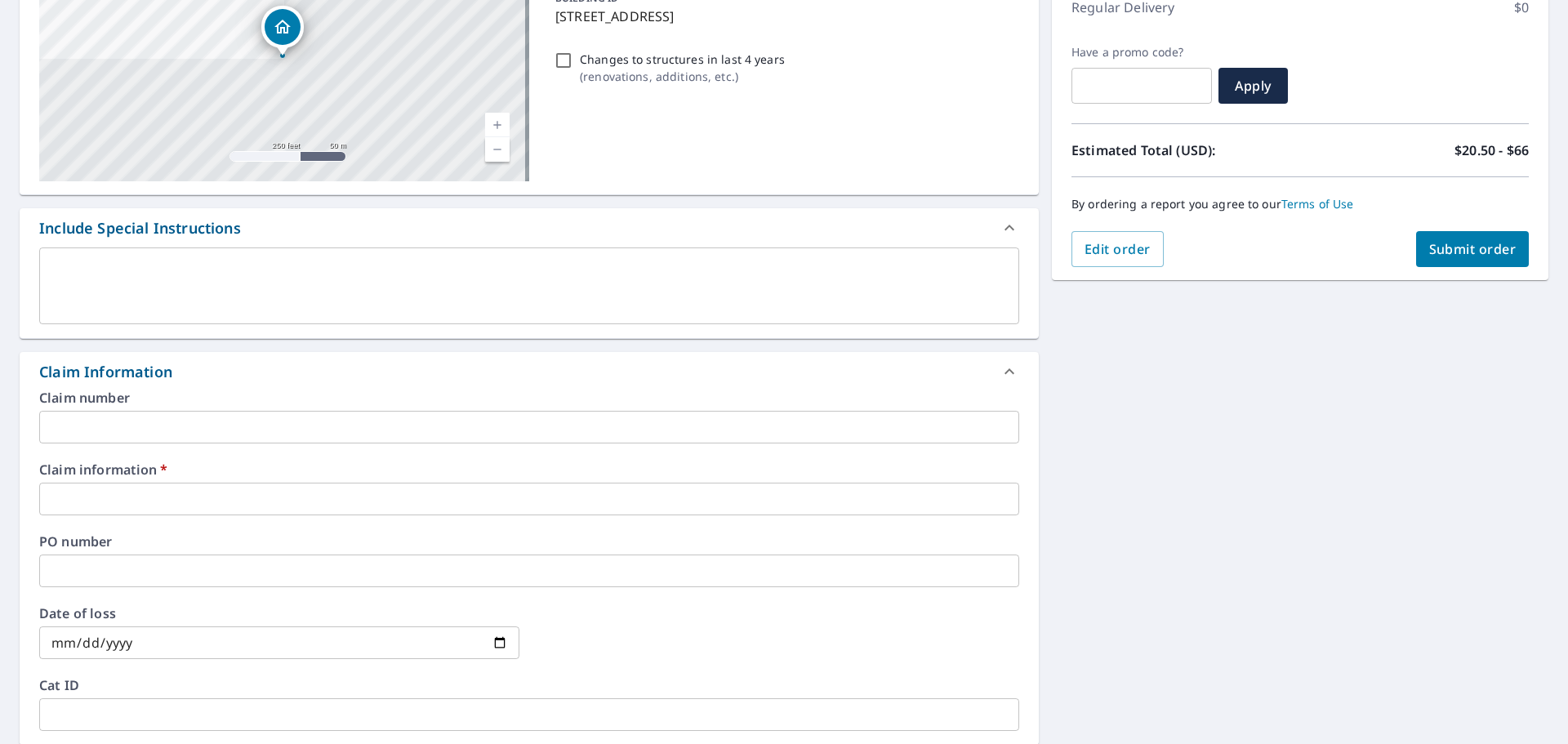
scroll to position [245, 0]
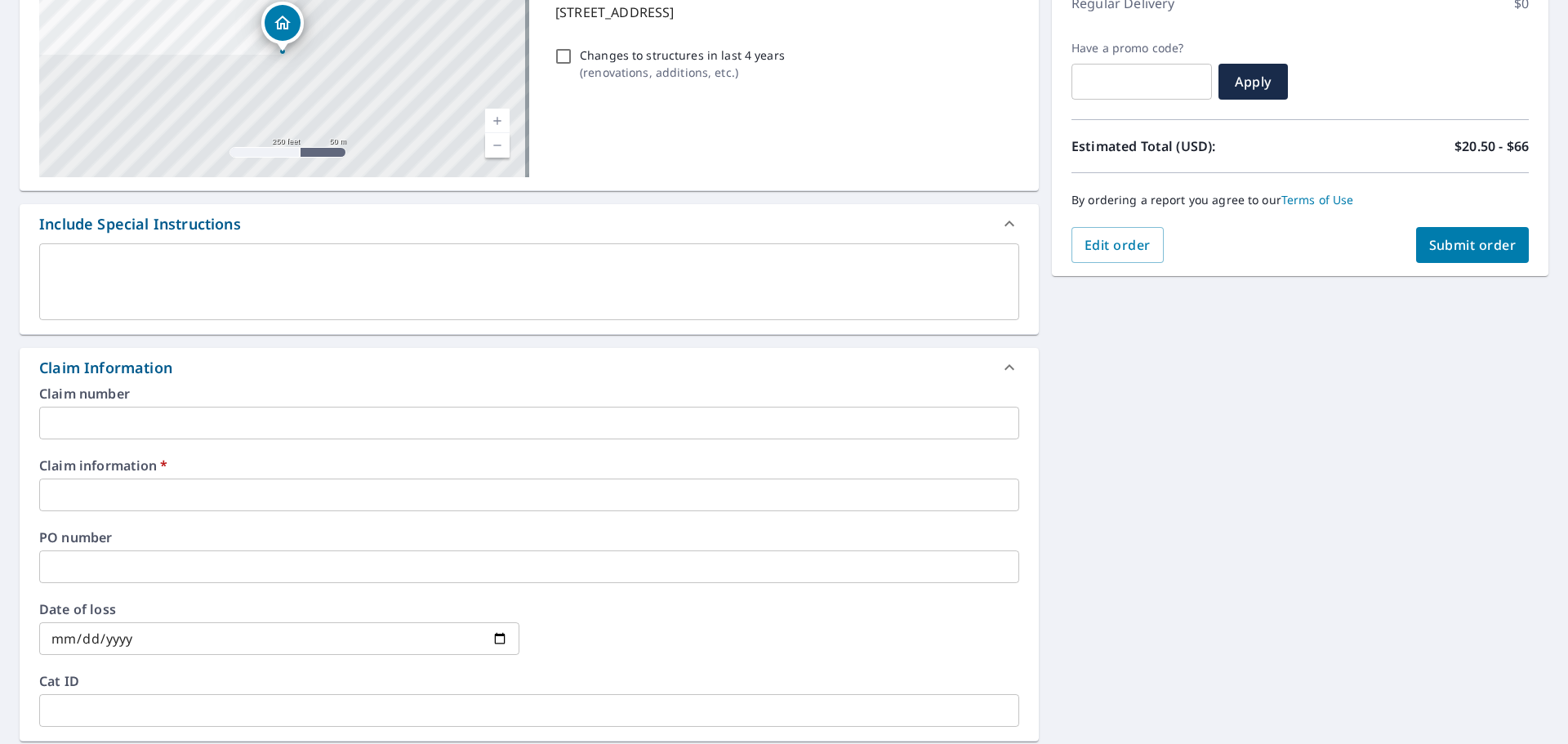
click at [188, 476] on div "Claim information   * ​" at bounding box center [528, 484] width 980 height 53
click at [194, 485] on input "text" at bounding box center [528, 494] width 980 height 33
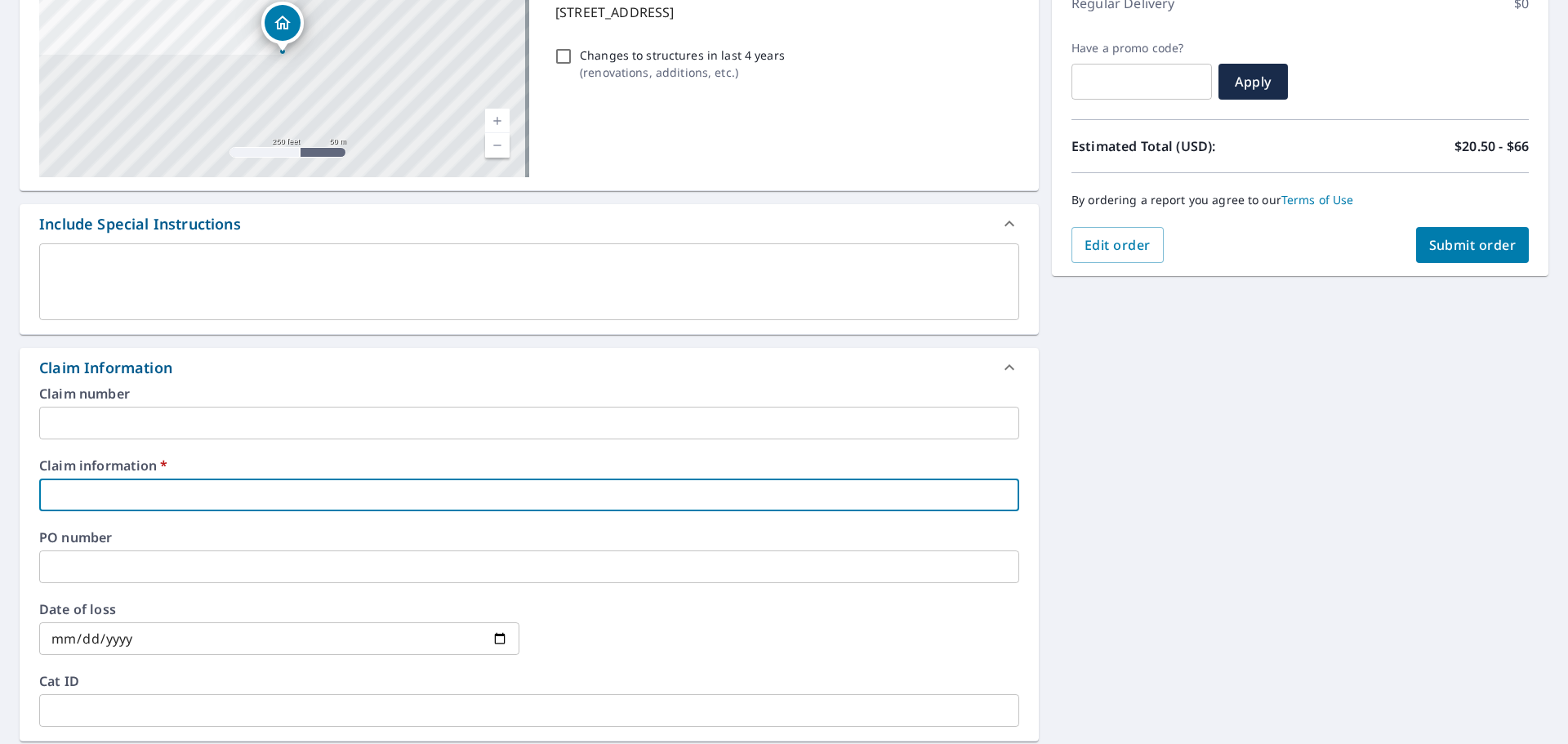
type input "433471"
click at [1441, 248] on span "Submit order" at bounding box center [1473, 245] width 87 height 18
checkbox input "true"
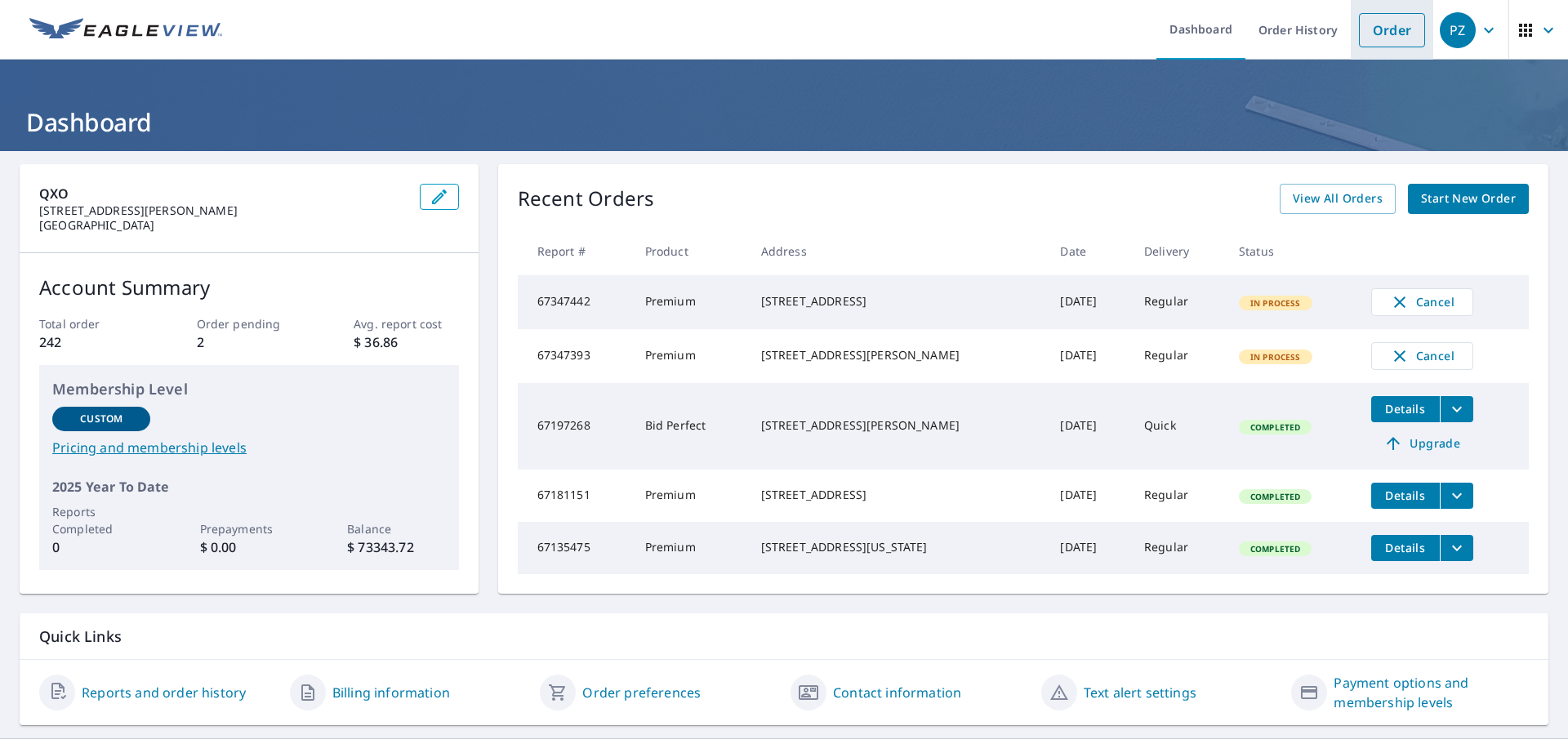
click at [1385, 43] on link "Order" at bounding box center [1391, 30] width 66 height 35
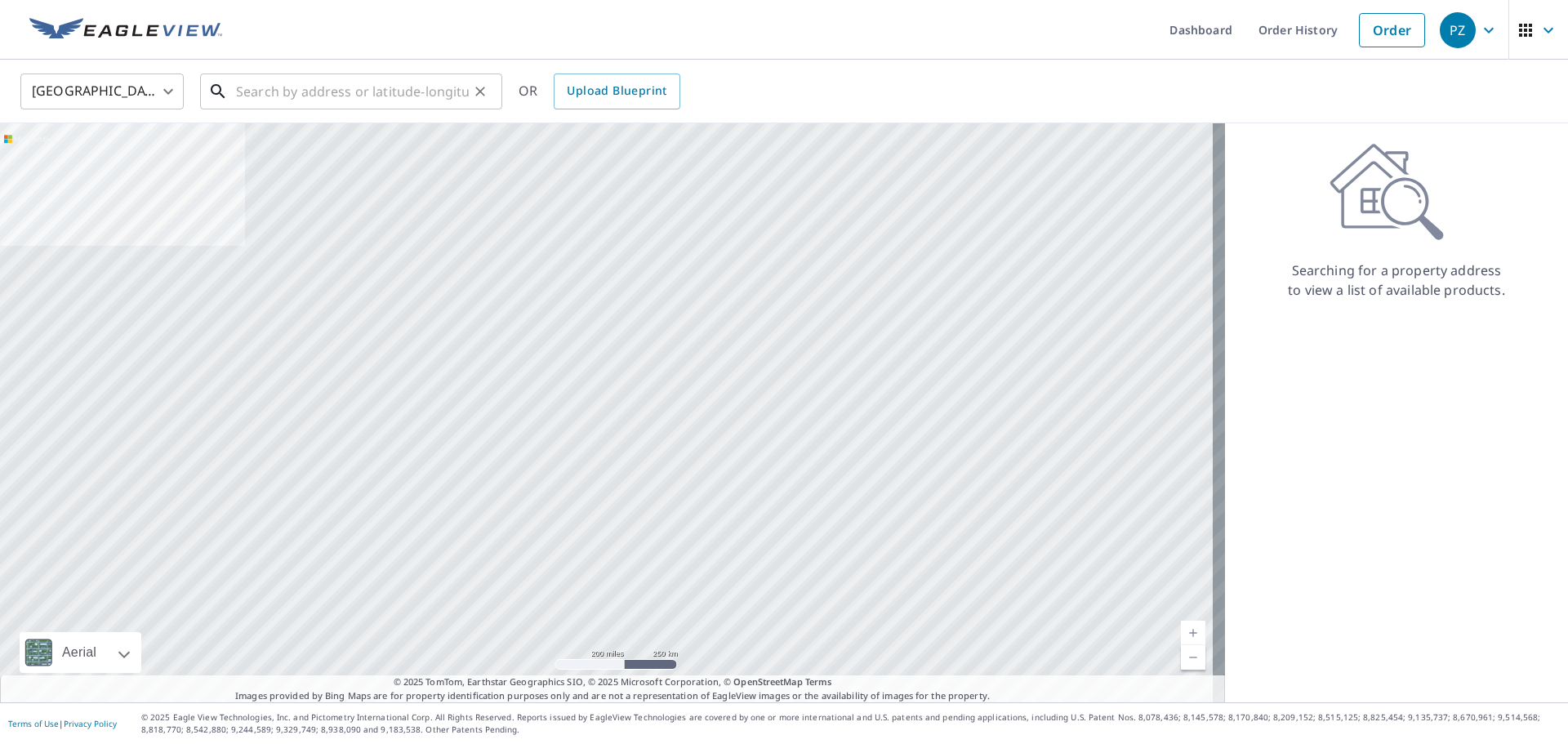
click at [369, 94] on input "text" at bounding box center [352, 91] width 233 height 46
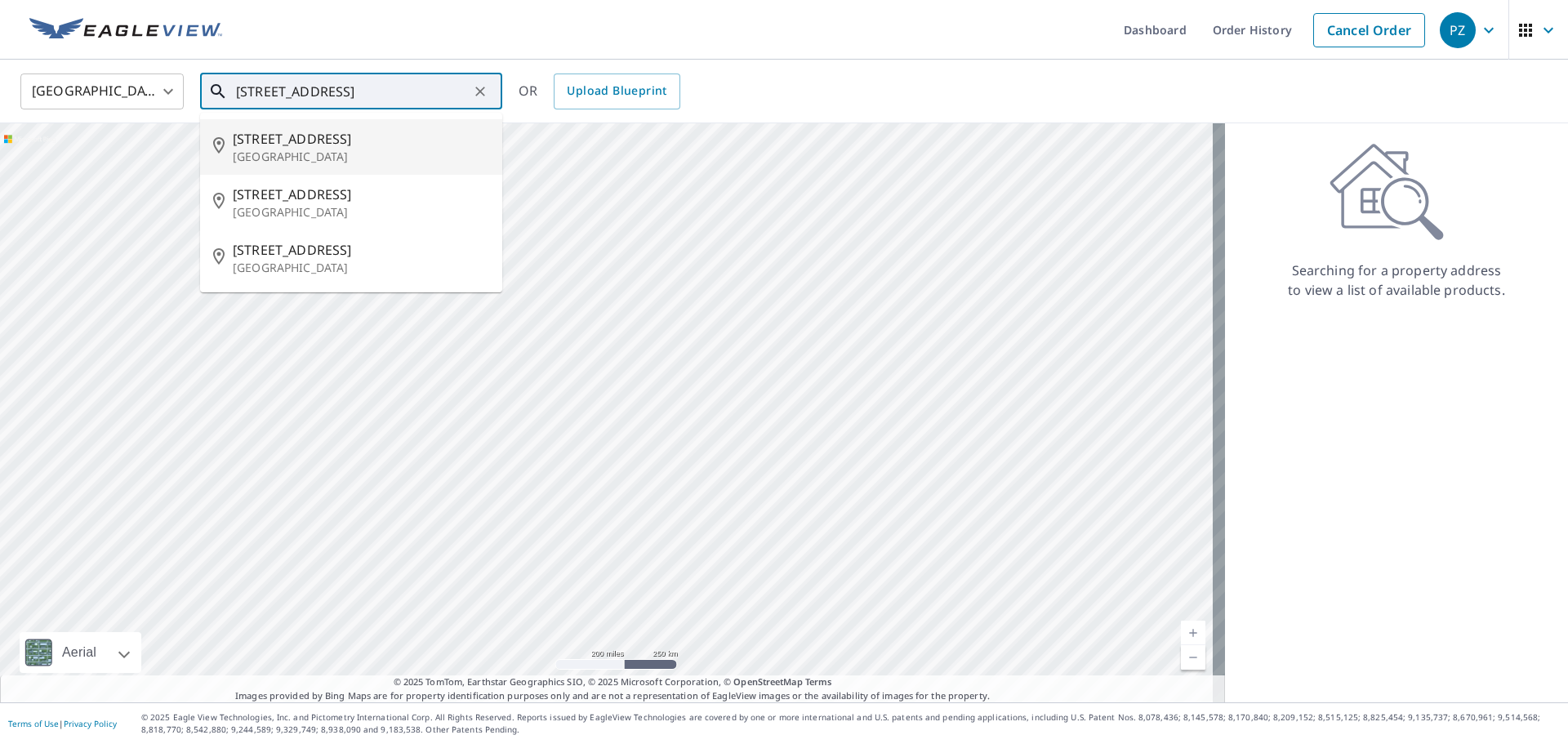
click at [316, 150] on p "[GEOGRAPHIC_DATA]" at bounding box center [361, 157] width 256 height 16
type input "[STREET_ADDRESS]"
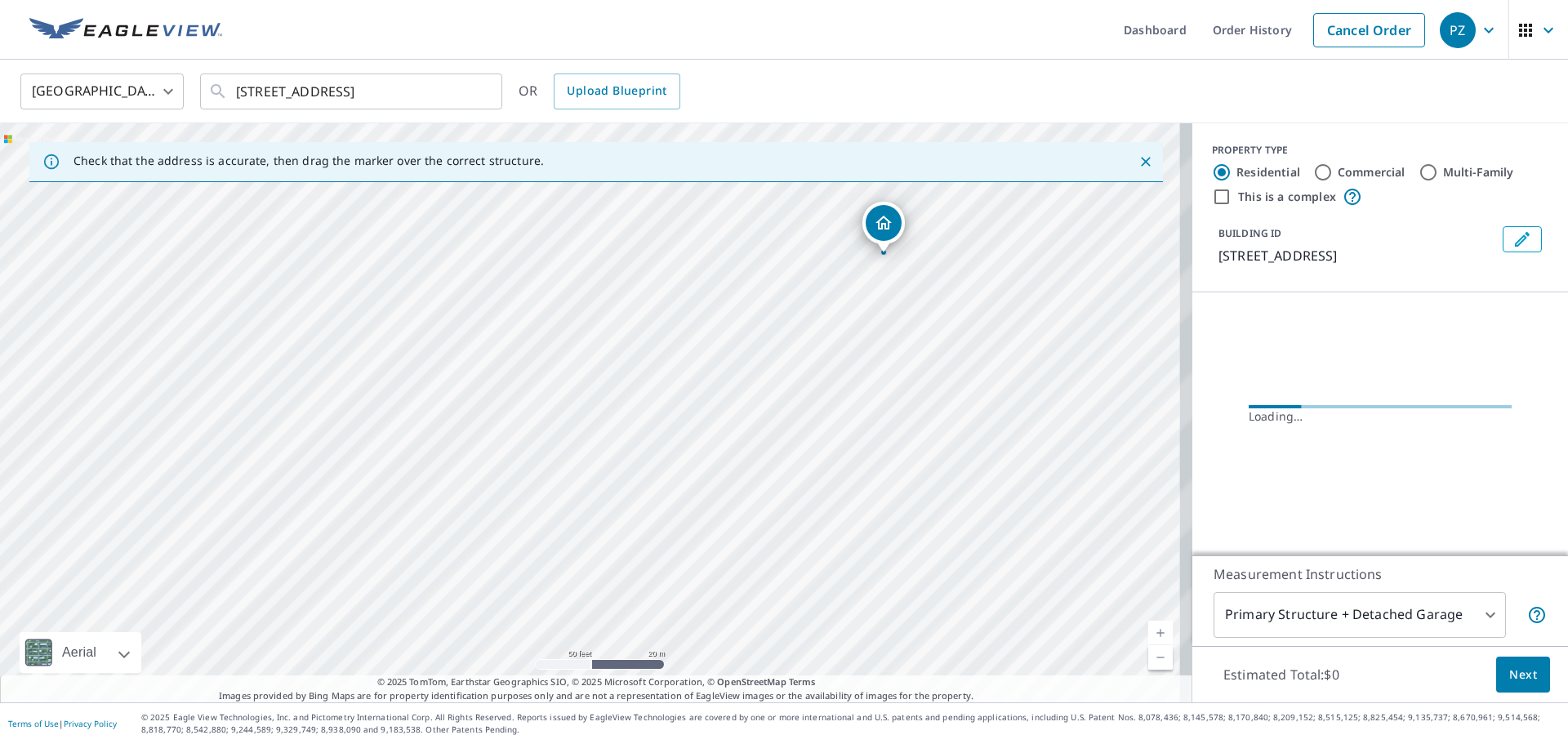
drag, startPoint x: 971, startPoint y: 363, endPoint x: 698, endPoint y: 444, distance: 284.8
click at [697, 447] on div "[STREET_ADDRESS]" at bounding box center [595, 412] width 1192 height 578
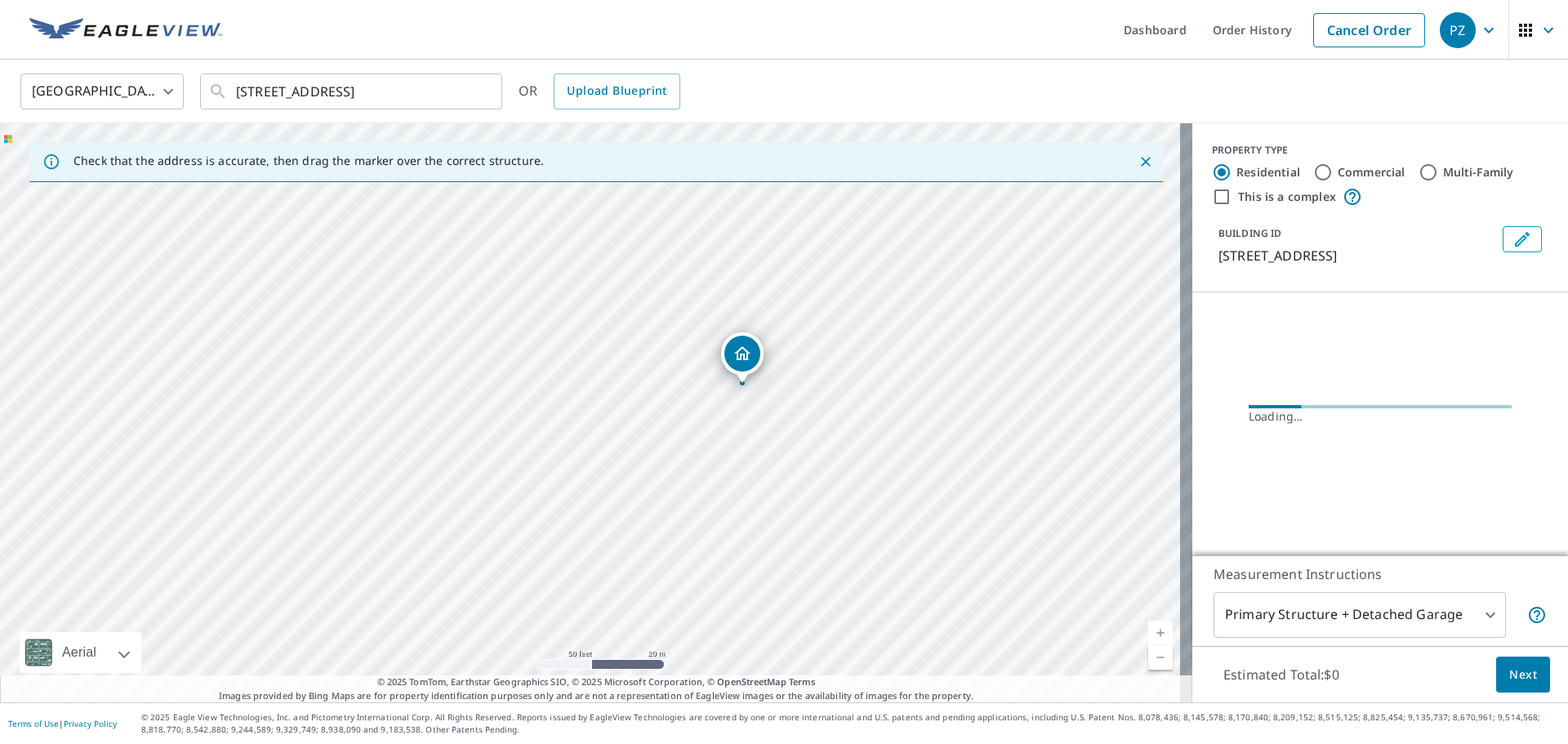
drag, startPoint x: 807, startPoint y: 336, endPoint x: 792, endPoint y: 394, distance: 59.9
click at [788, 399] on div "[STREET_ADDRESS]" at bounding box center [595, 412] width 1192 height 578
click at [781, 411] on div "[STREET_ADDRESS]" at bounding box center [595, 412] width 1192 height 578
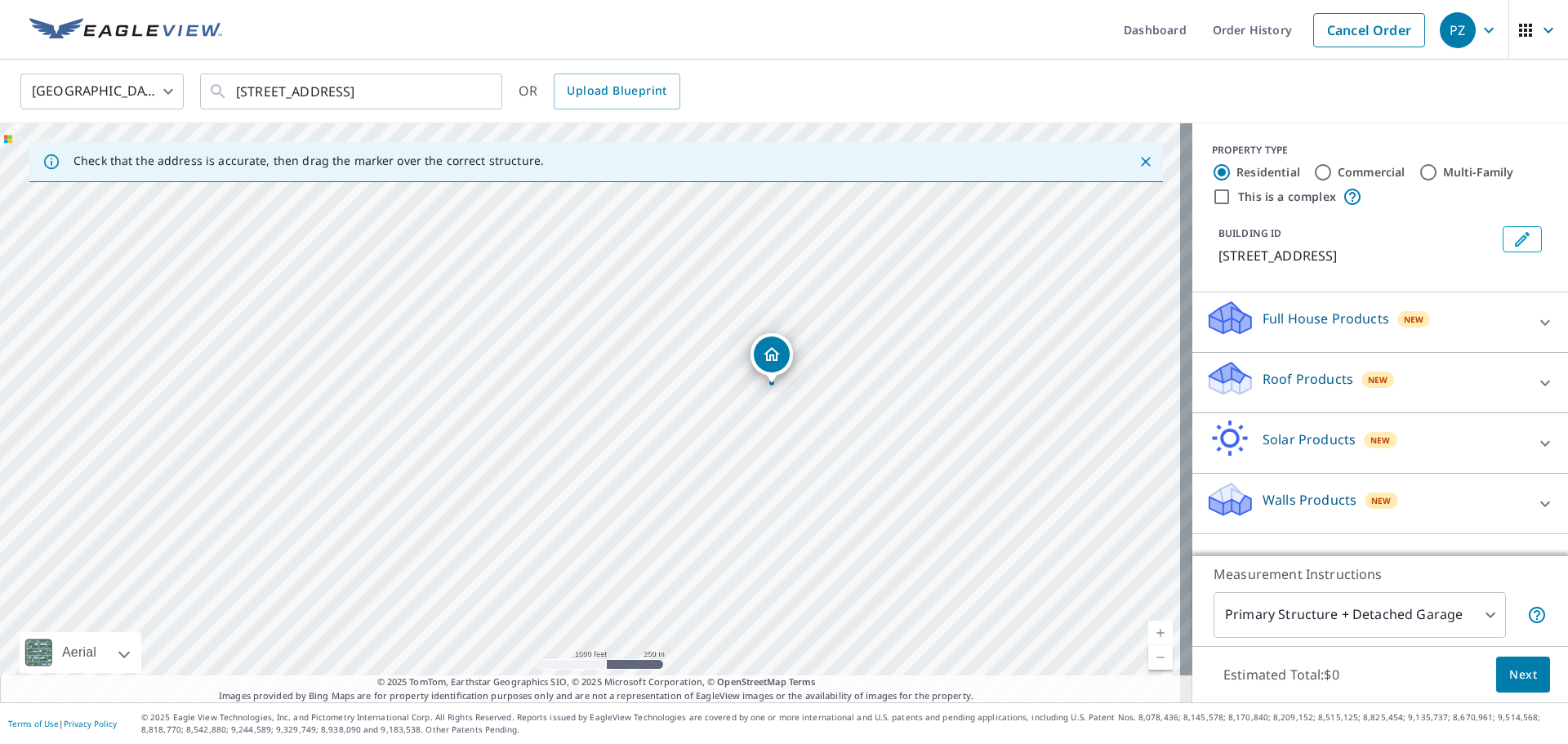
drag, startPoint x: 760, startPoint y: 427, endPoint x: 769, endPoint y: 347, distance: 80.5
click at [769, 347] on div "[STREET_ADDRESS]" at bounding box center [595, 412] width 1192 height 578
drag, startPoint x: 796, startPoint y: 326, endPoint x: 785, endPoint y: 399, distance: 73.8
click at [795, 399] on div "[STREET_ADDRESS]" at bounding box center [595, 412] width 1192 height 578
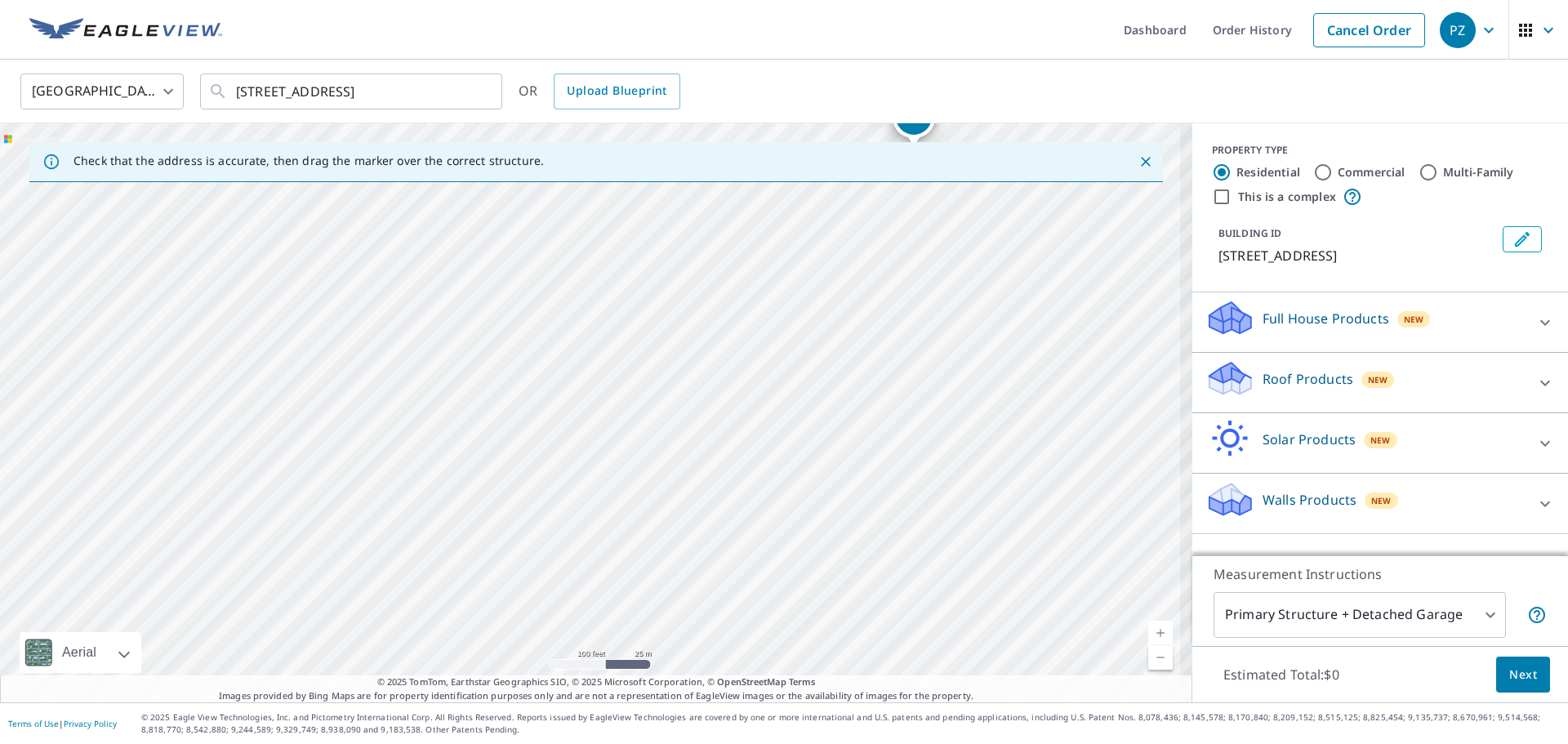
drag, startPoint x: 849, startPoint y: 269, endPoint x: 747, endPoint y: 488, distance: 241.6
click at [747, 488] on div "[STREET_ADDRESS]" at bounding box center [595, 412] width 1192 height 578
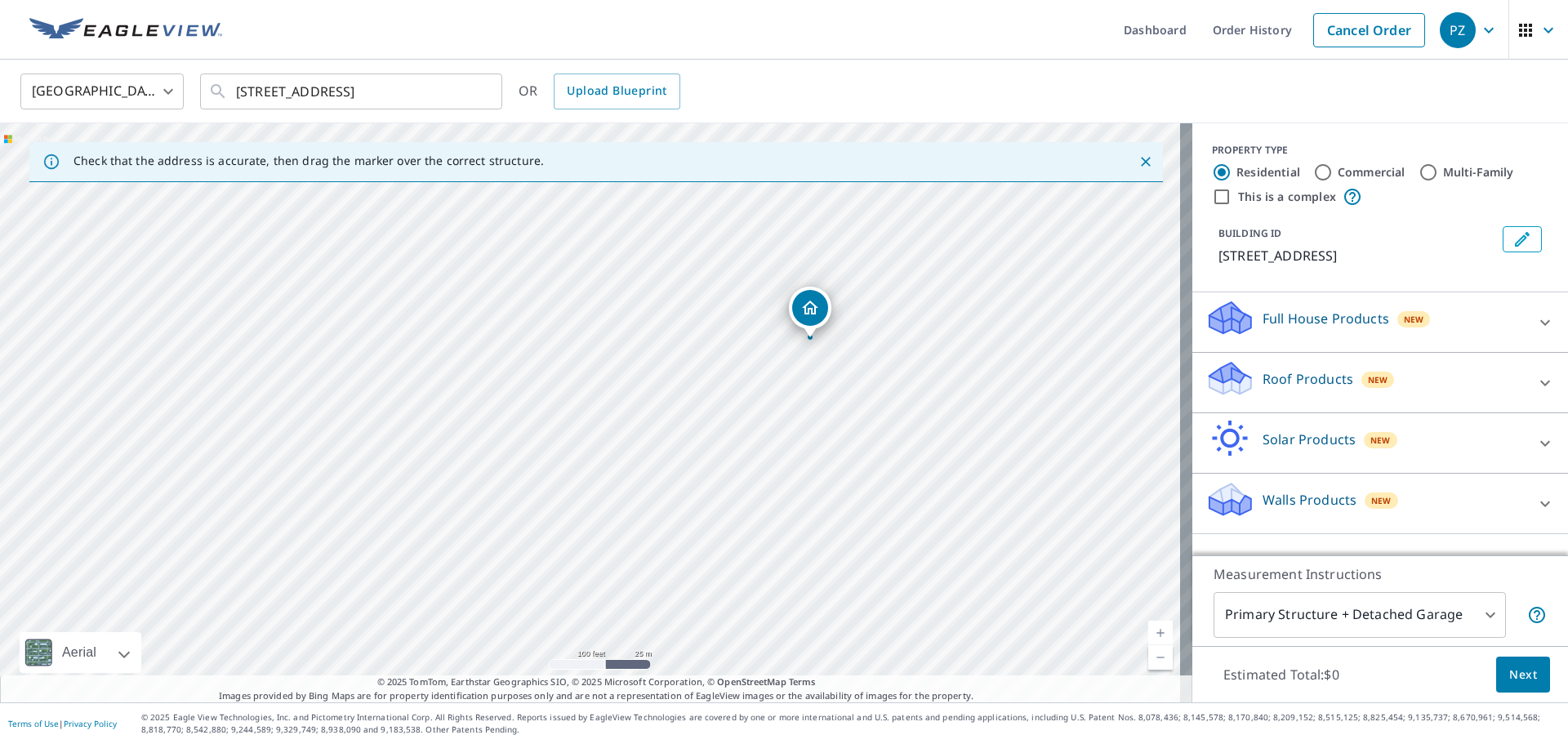
drag, startPoint x: 865, startPoint y: 336, endPoint x: 856, endPoint y: 348, distance: 15.0
click at [856, 348] on div "[STREET_ADDRESS]" at bounding box center [595, 412] width 1192 height 578
click at [1262, 379] on p "Roof Products" at bounding box center [1307, 379] width 90 height 20
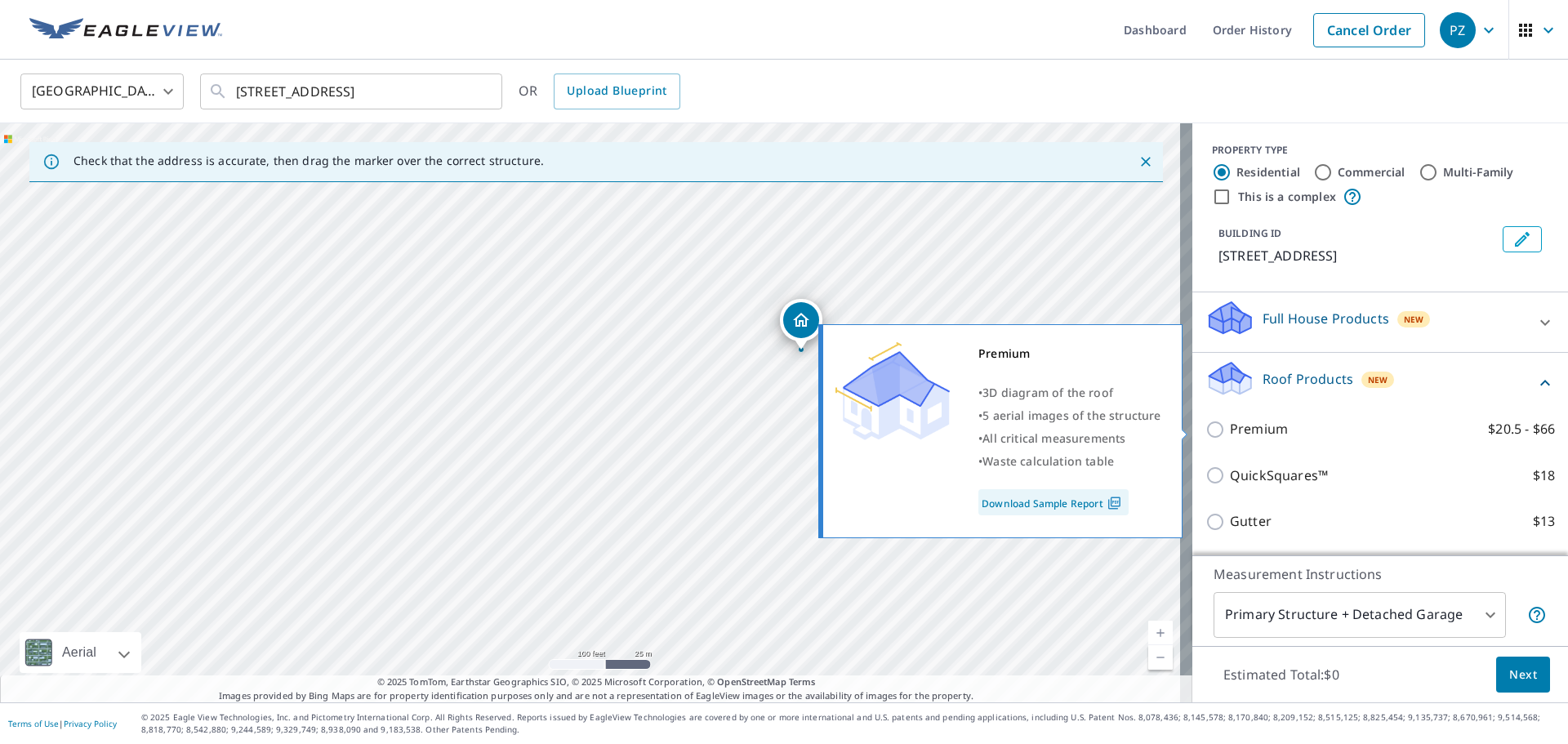
click at [1231, 424] on p "Premium" at bounding box center [1258, 429] width 58 height 21
click at [1230, 424] on input "Premium $20.5 - $66" at bounding box center [1218, 430] width 25 height 20
checkbox input "true"
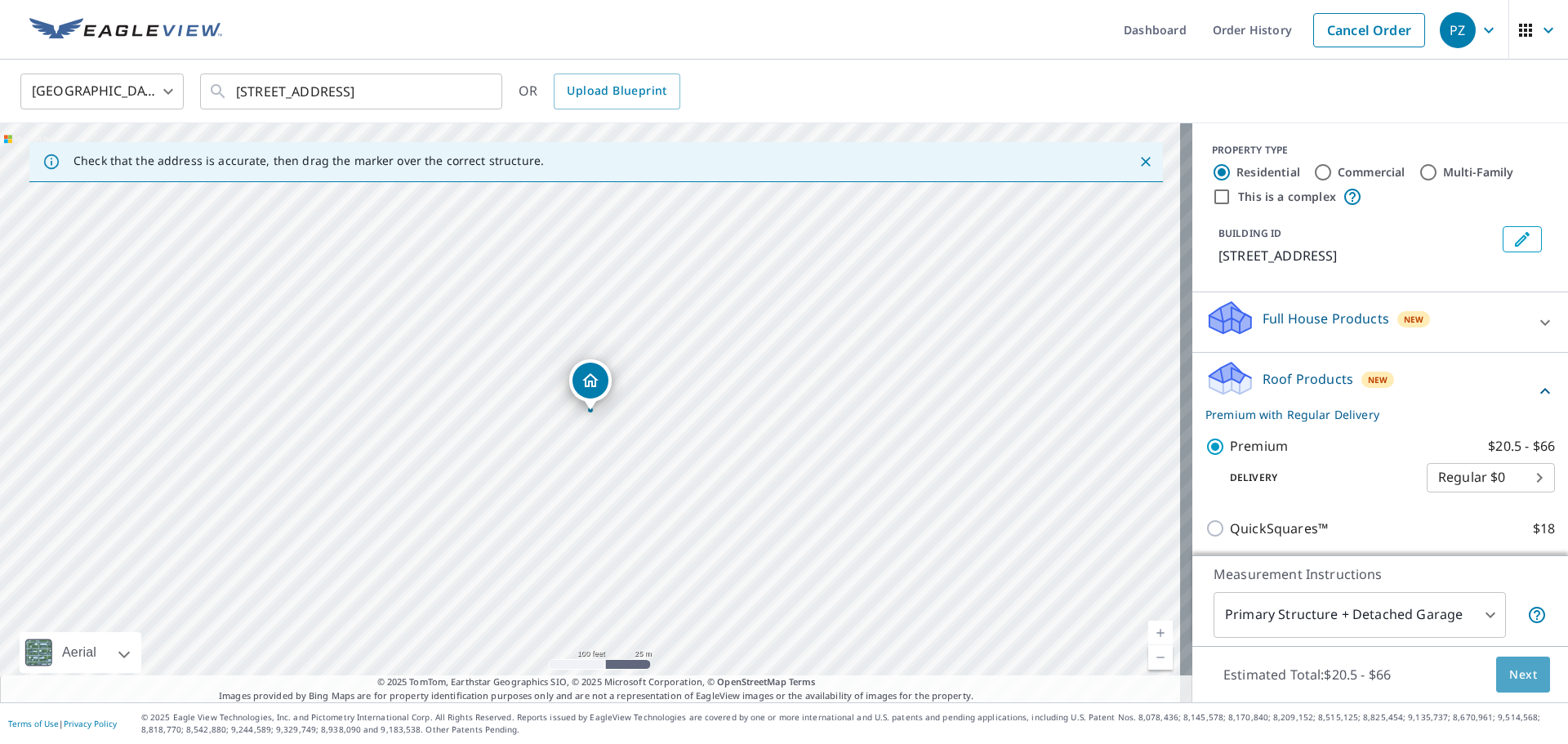
click at [1509, 675] on span "Next" at bounding box center [1523, 675] width 28 height 21
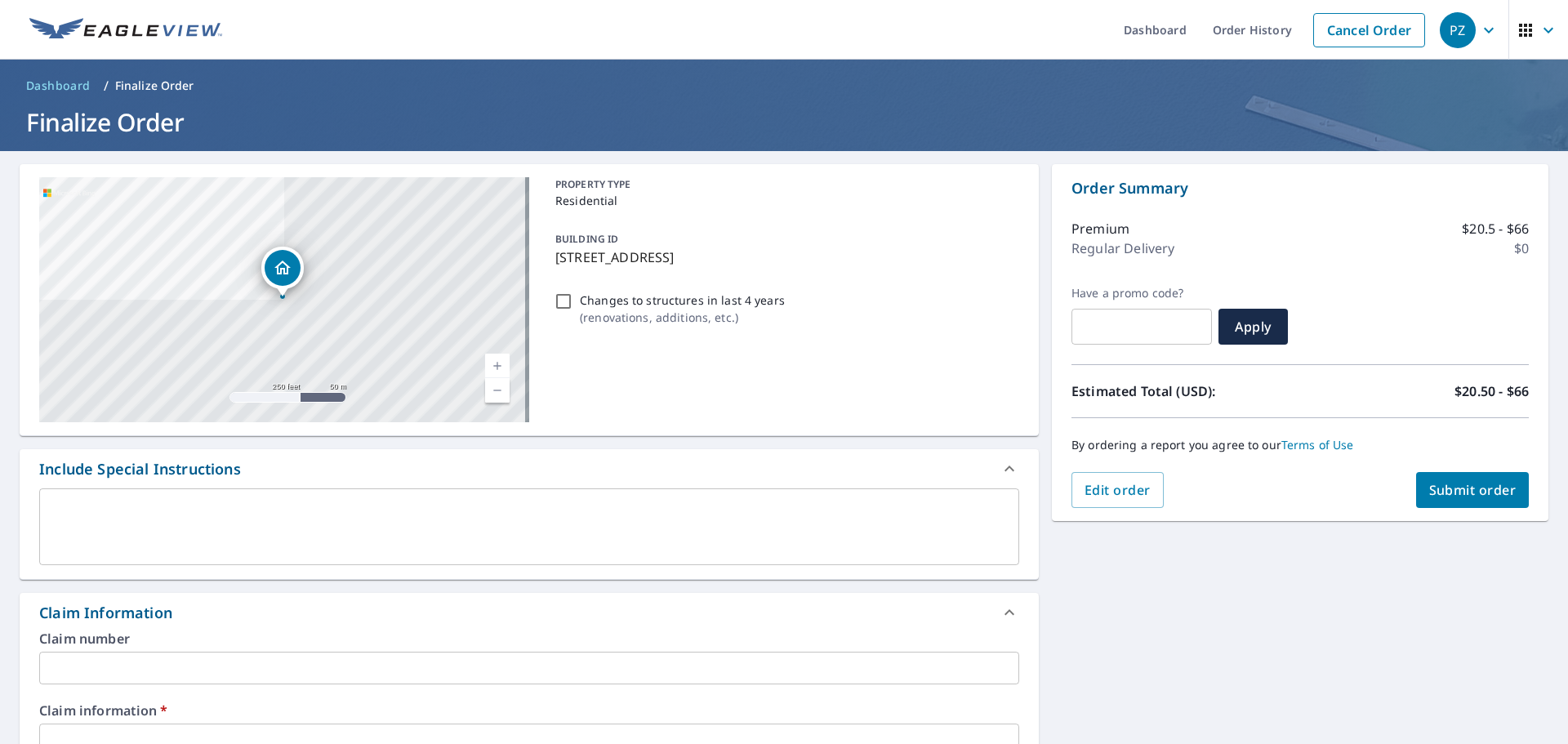
click at [1435, 489] on span "Submit order" at bounding box center [1473, 490] width 87 height 18
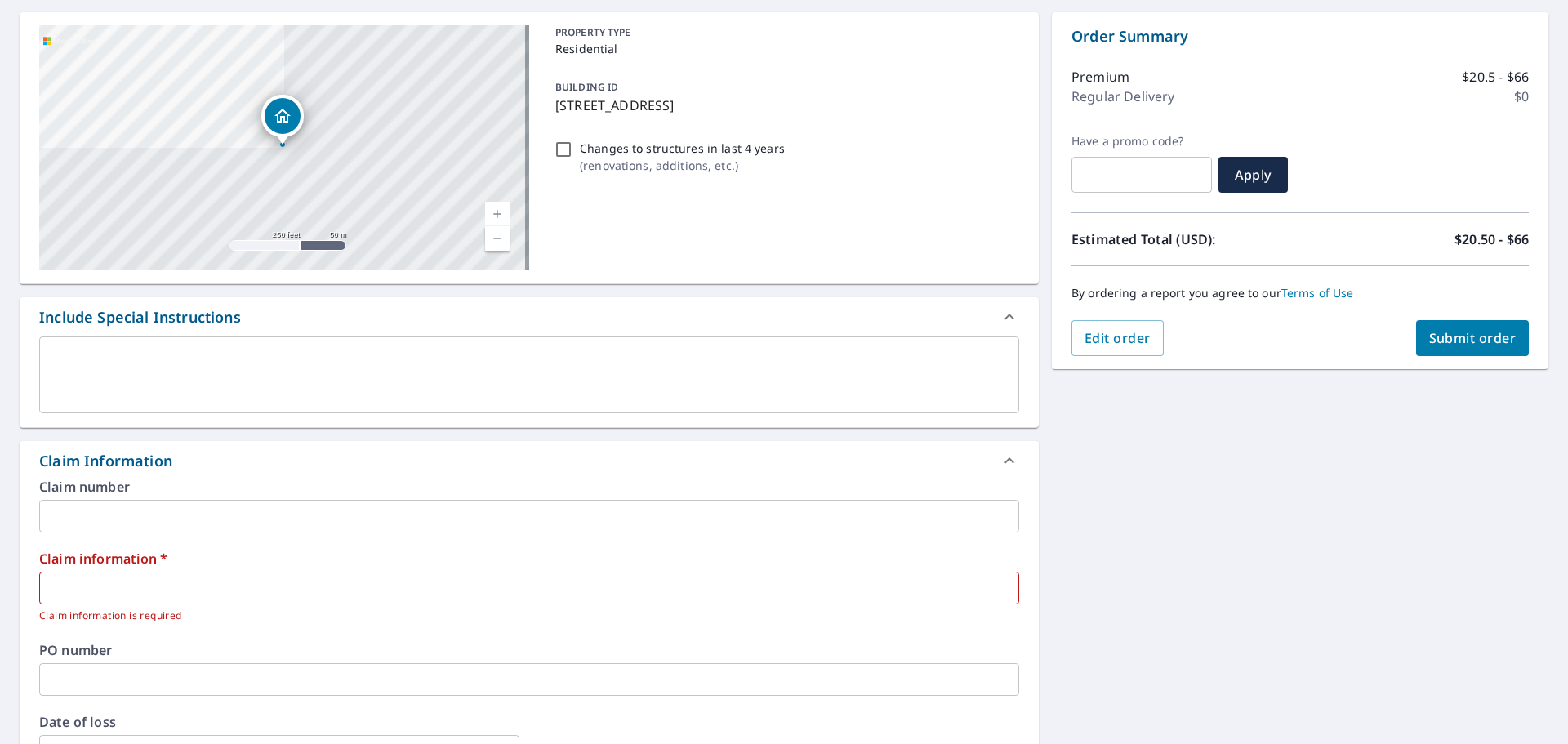
scroll to position [326, 0]
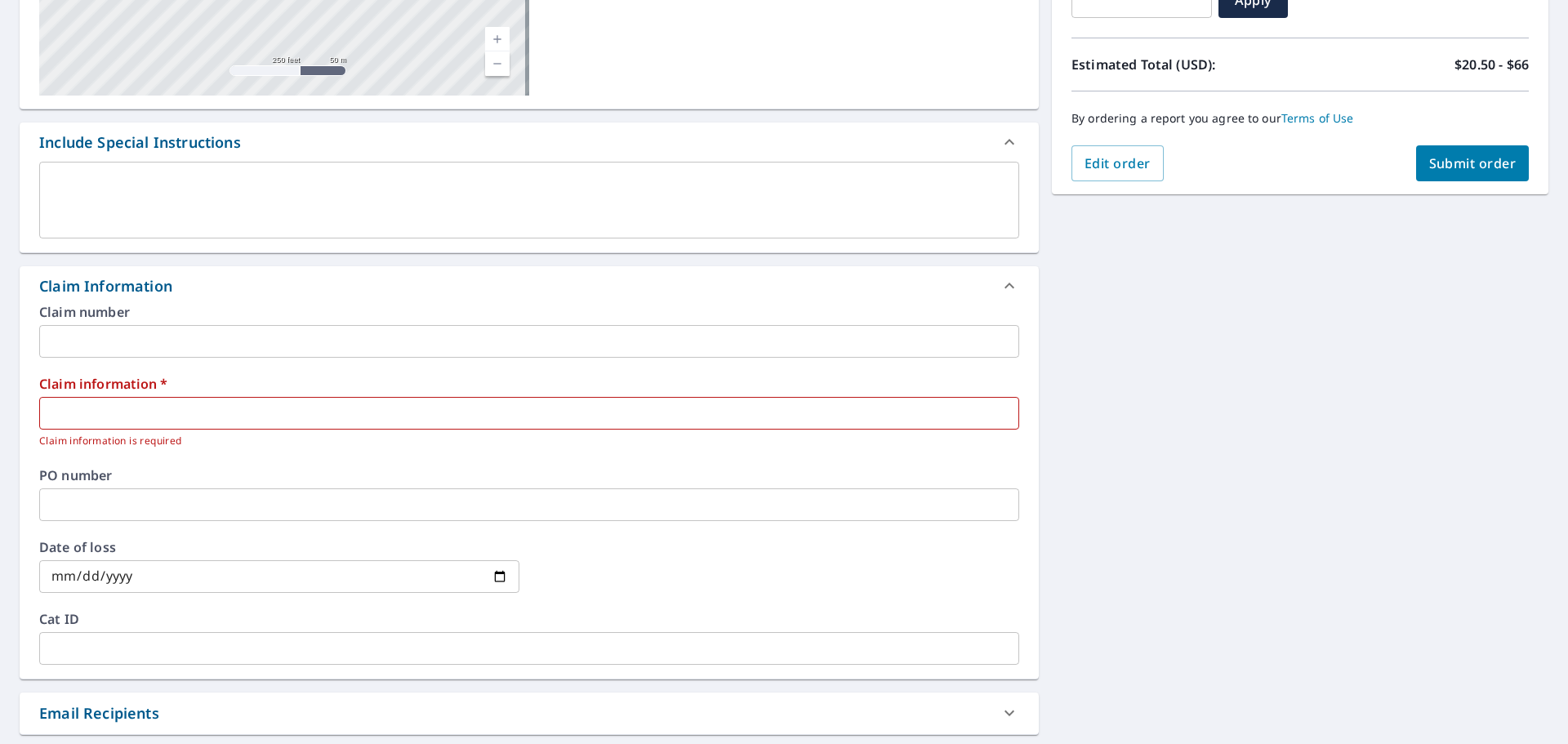
click at [256, 432] on div "​ Claim information is required" at bounding box center [528, 423] width 980 height 53
drag, startPoint x: 251, startPoint y: 426, endPoint x: 235, endPoint y: 430, distance: 16.5
click at [251, 426] on input "text" at bounding box center [528, 413] width 980 height 33
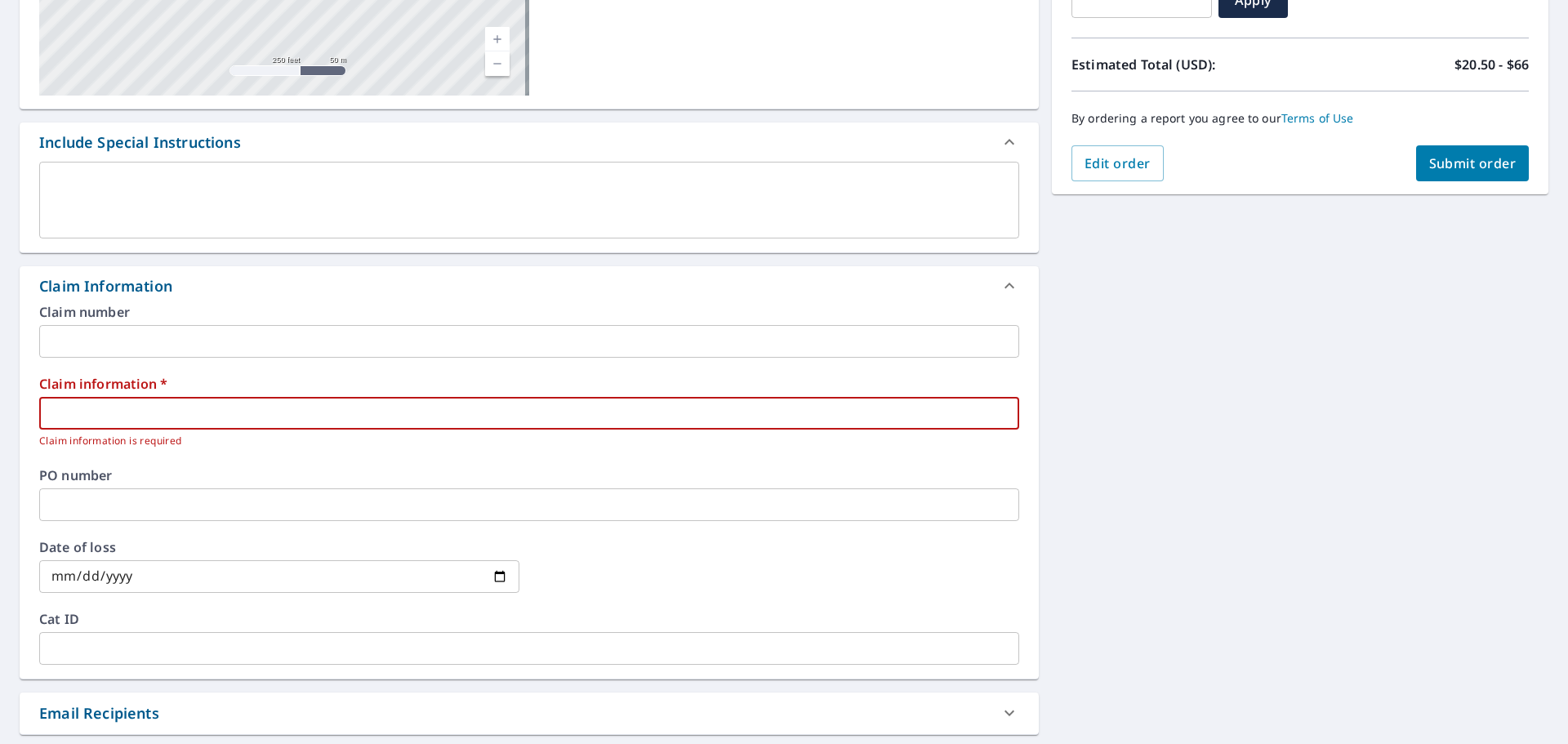
click at [1429, 164] on span "Submit order" at bounding box center [1473, 164] width 87 height 18
checkbox input "true"
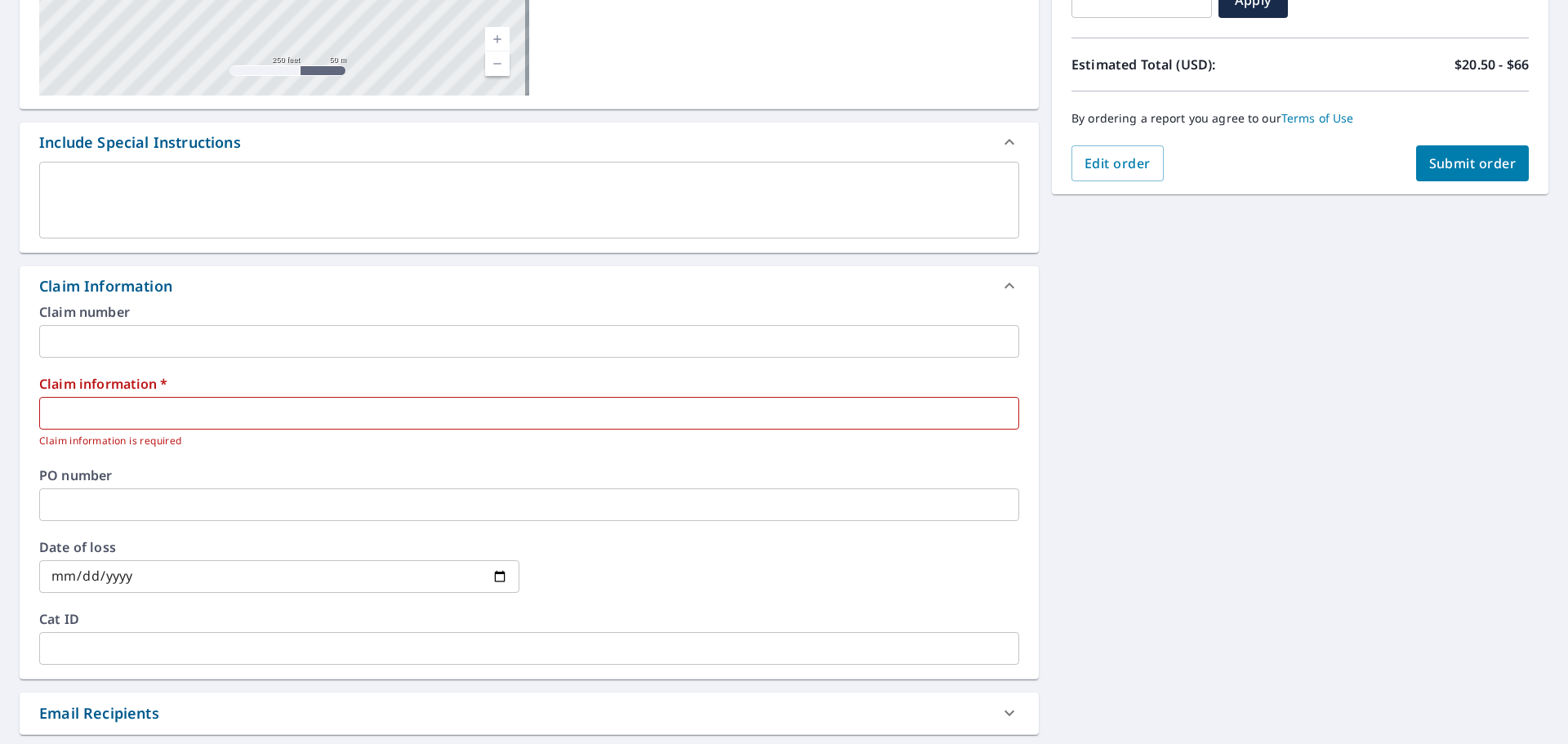
click at [421, 420] on input "text" at bounding box center [528, 413] width 980 height 33
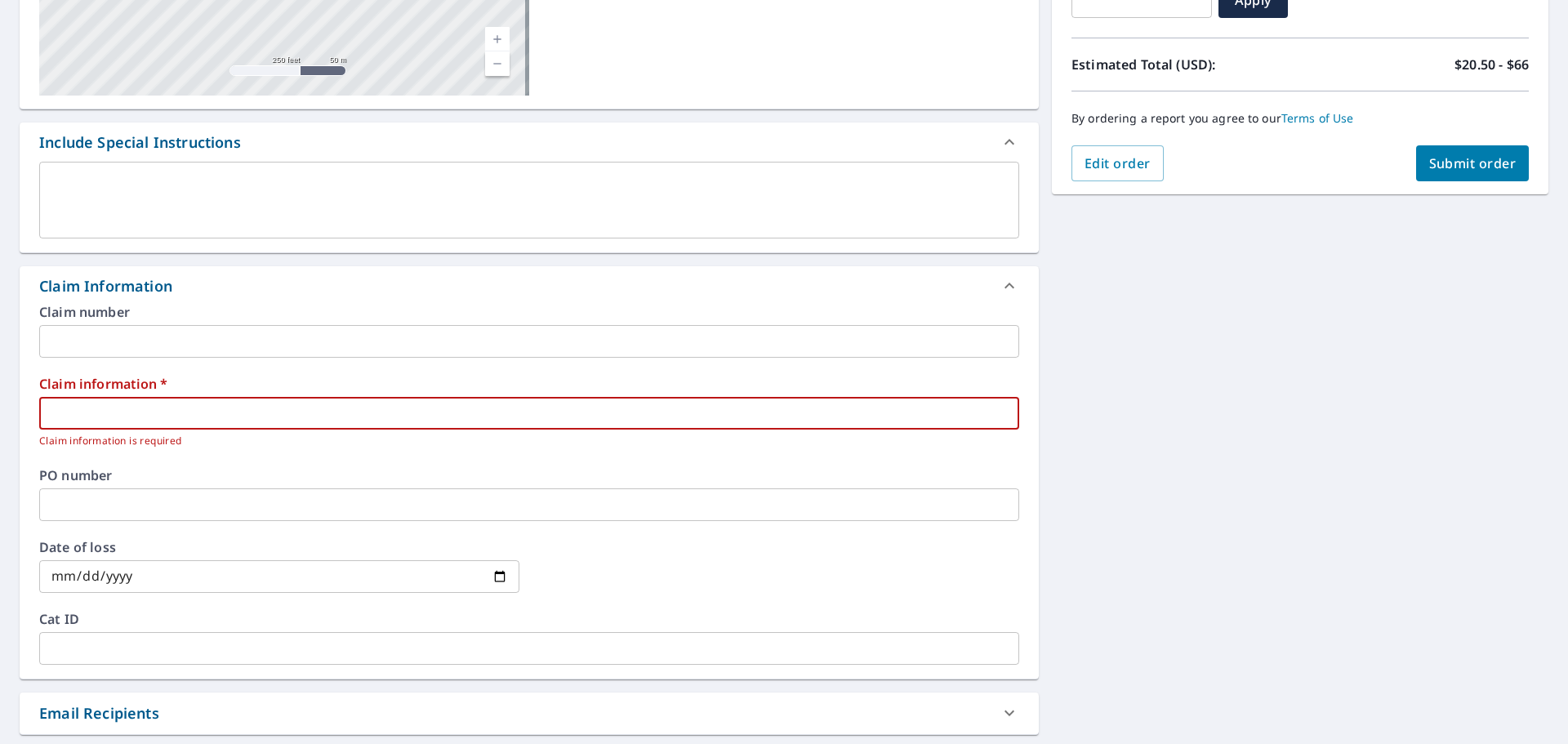
type input "433471"
click at [1469, 158] on span "Submit order" at bounding box center [1473, 164] width 87 height 18
checkbox input "true"
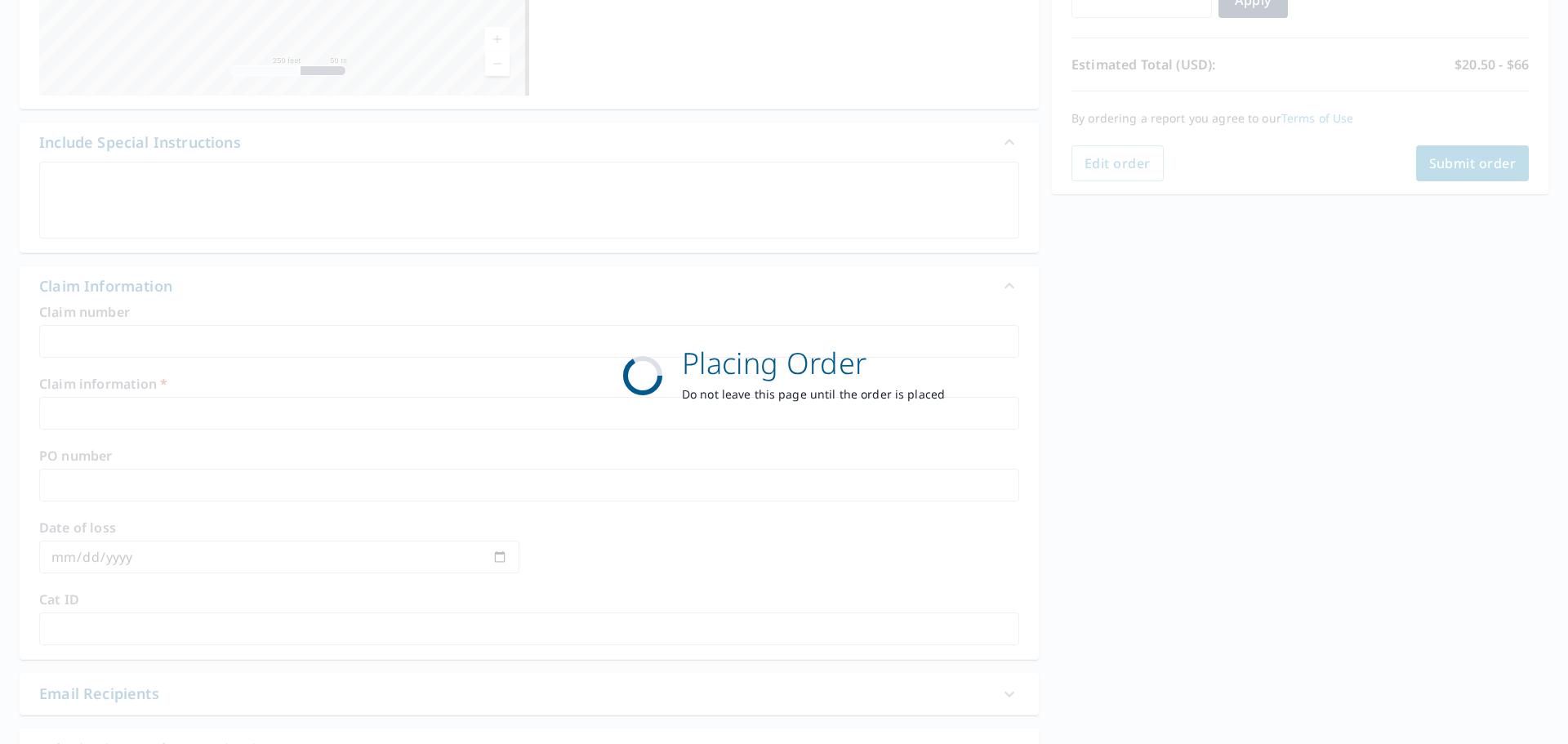
scroll to position [217, 0]
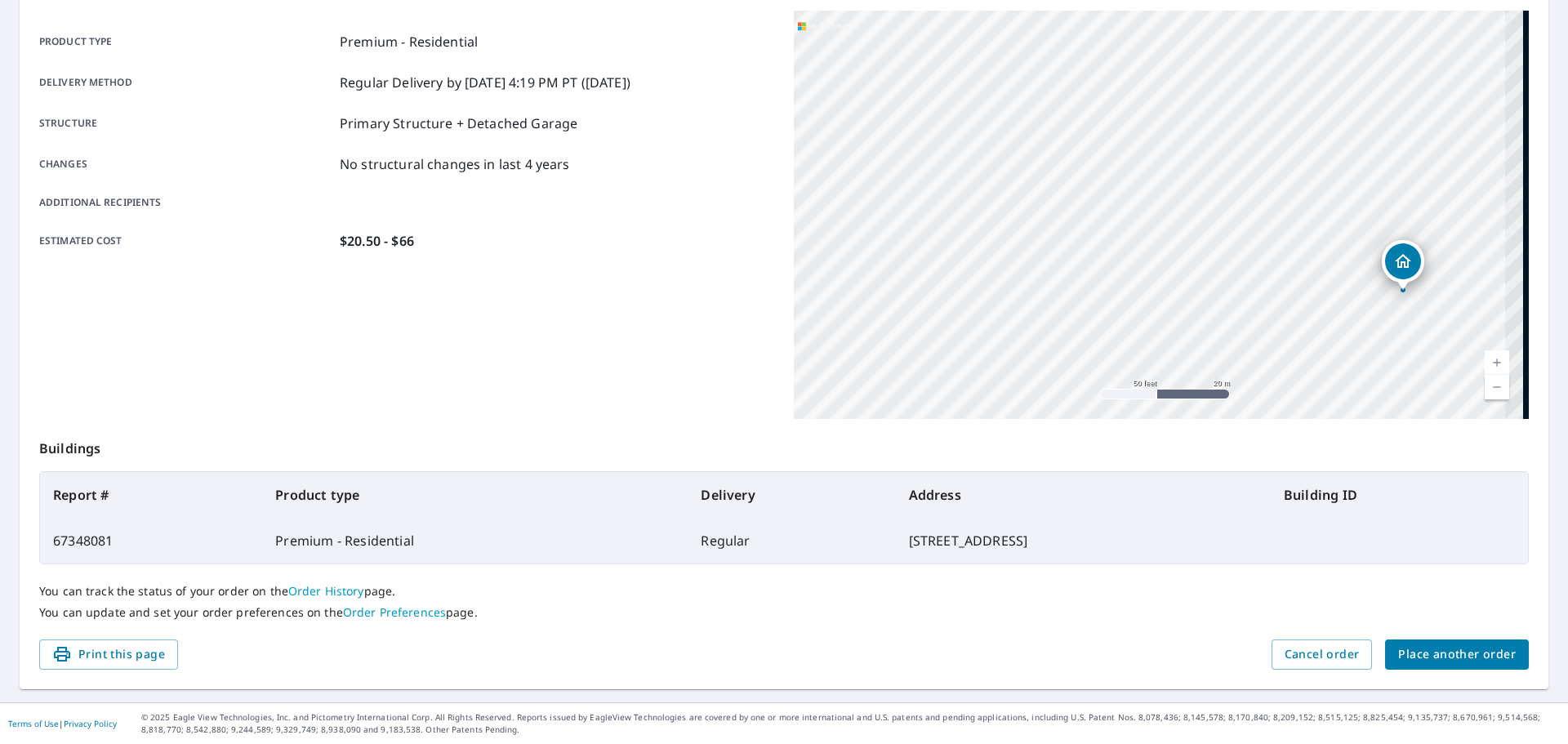
drag, startPoint x: 1201, startPoint y: 221, endPoint x: 938, endPoint y: 212, distance: 263.2
click at [907, 216] on div "[STREET_ADDRESS]" at bounding box center [1161, 214] width 735 height 408
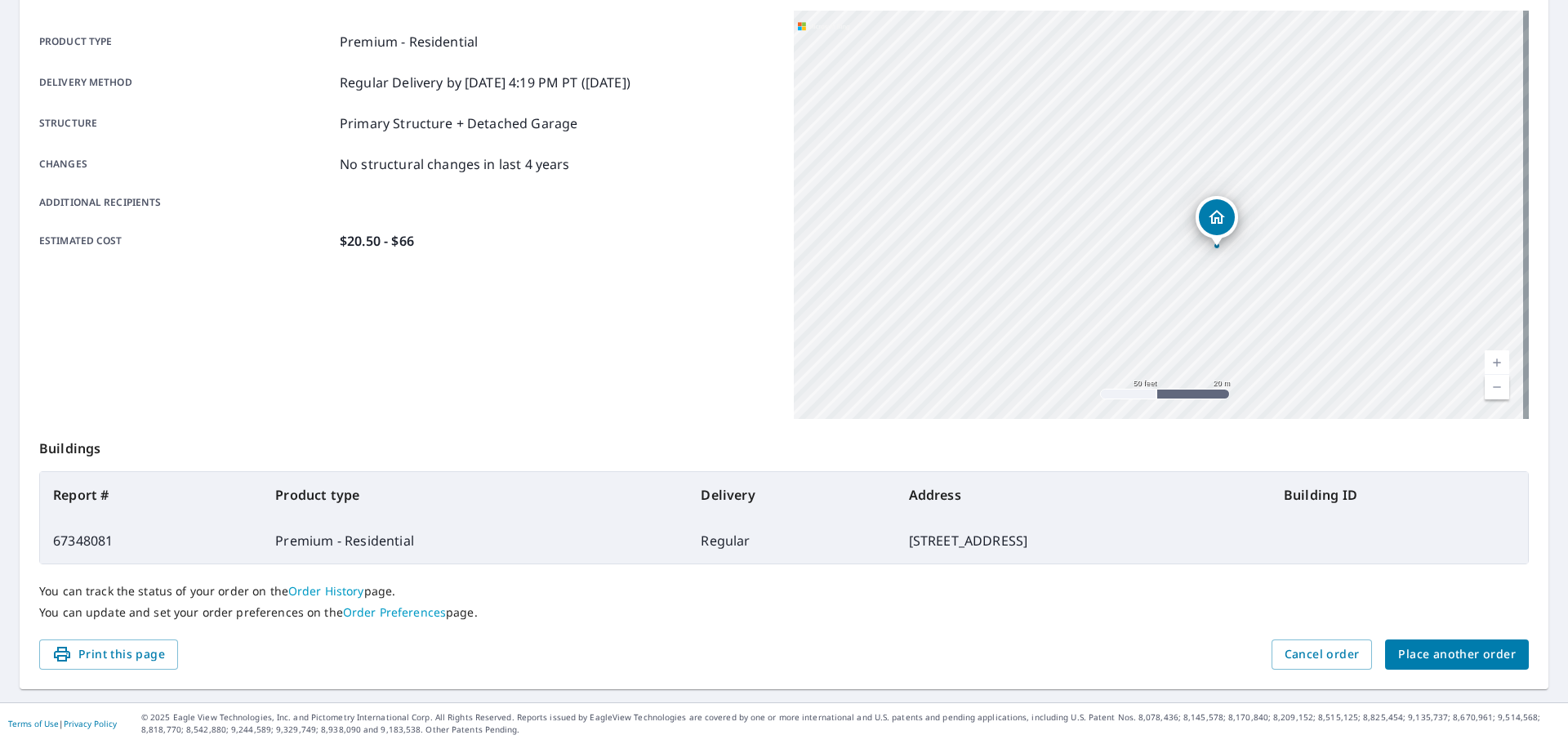
drag, startPoint x: 991, startPoint y: 228, endPoint x: 975, endPoint y: 224, distance: 16.5
click at [980, 226] on div "[STREET_ADDRESS]" at bounding box center [1161, 214] width 735 height 408
click at [1023, 259] on div "[STREET_ADDRESS]" at bounding box center [1161, 214] width 735 height 408
drag, startPoint x: 1118, startPoint y: 279, endPoint x: 1064, endPoint y: 260, distance: 57.2
click at [1067, 261] on div "[STREET_ADDRESS]" at bounding box center [1161, 214] width 735 height 408
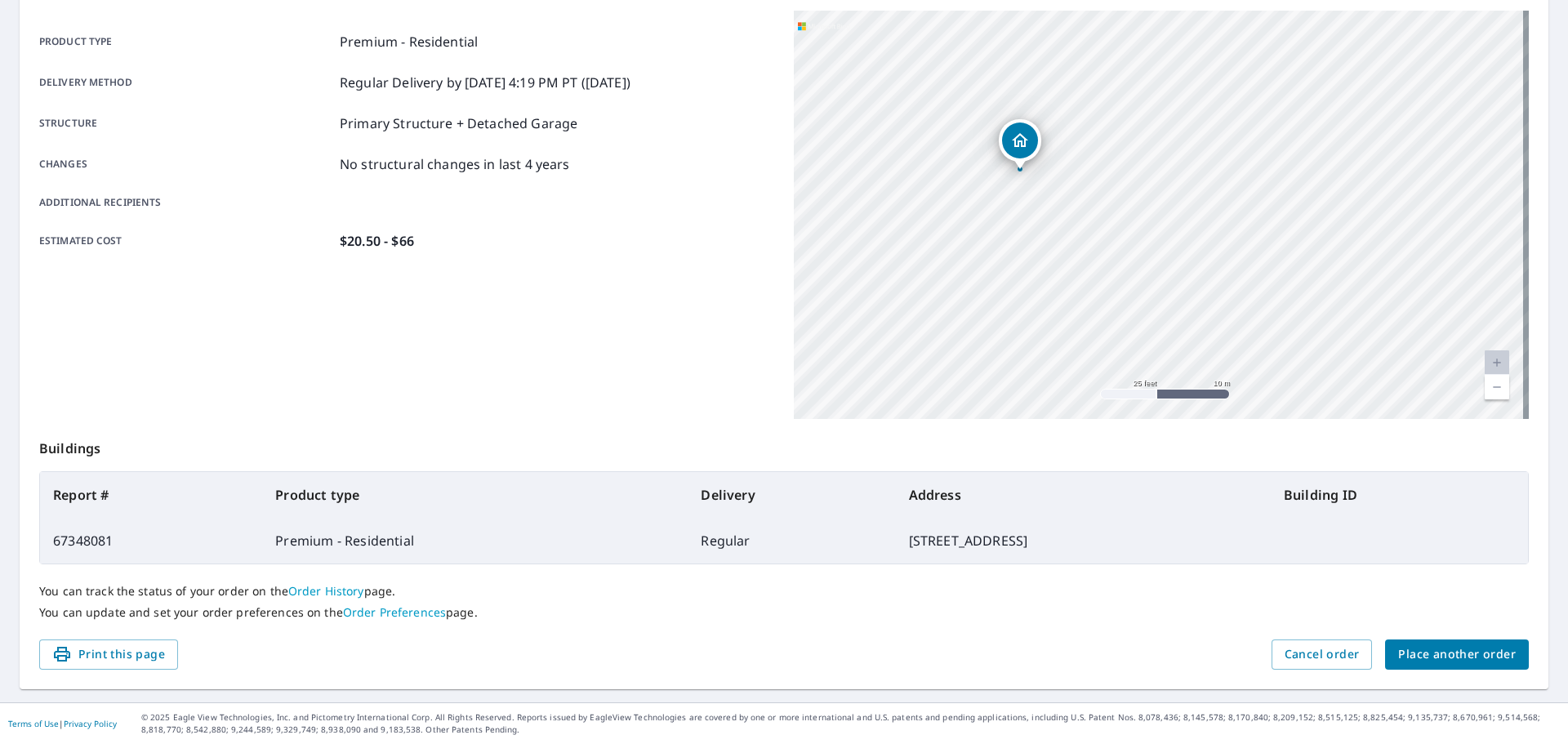
click at [1026, 229] on div "[STREET_ADDRESS]" at bounding box center [1161, 214] width 735 height 408
drag, startPoint x: 1035, startPoint y: 244, endPoint x: 1026, endPoint y: 236, distance: 12.0
click at [1035, 245] on div "[STREET_ADDRESS]" at bounding box center [1161, 214] width 735 height 408
